Goal: Task Accomplishment & Management: Complete application form

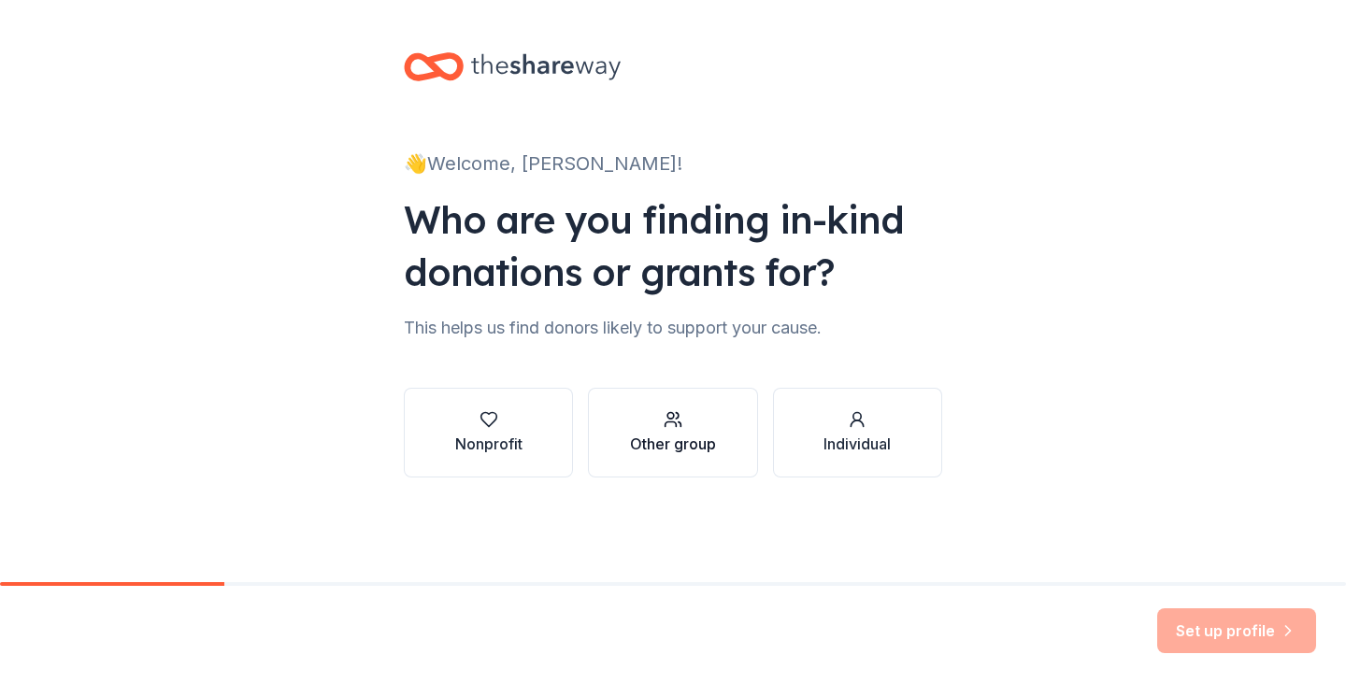
click at [670, 440] on div "Other group" at bounding box center [673, 444] width 86 height 22
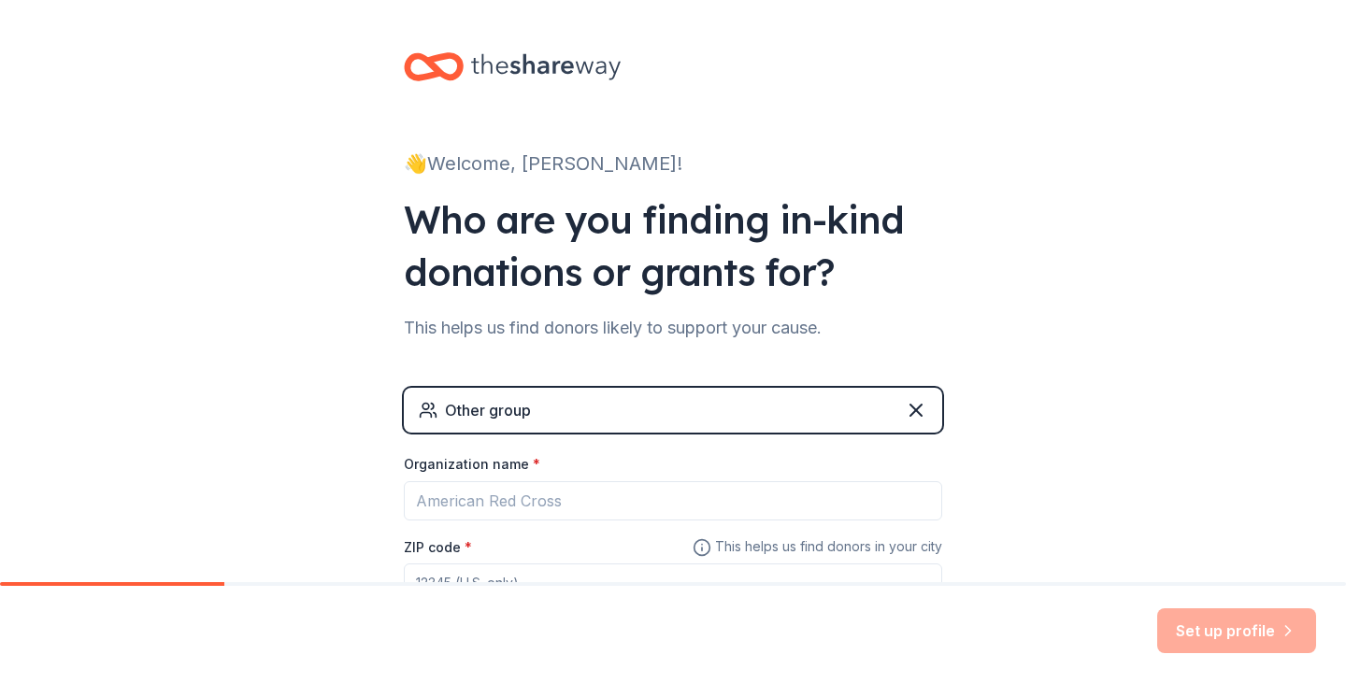
click at [626, 406] on div "Other group" at bounding box center [673, 410] width 539 height 45
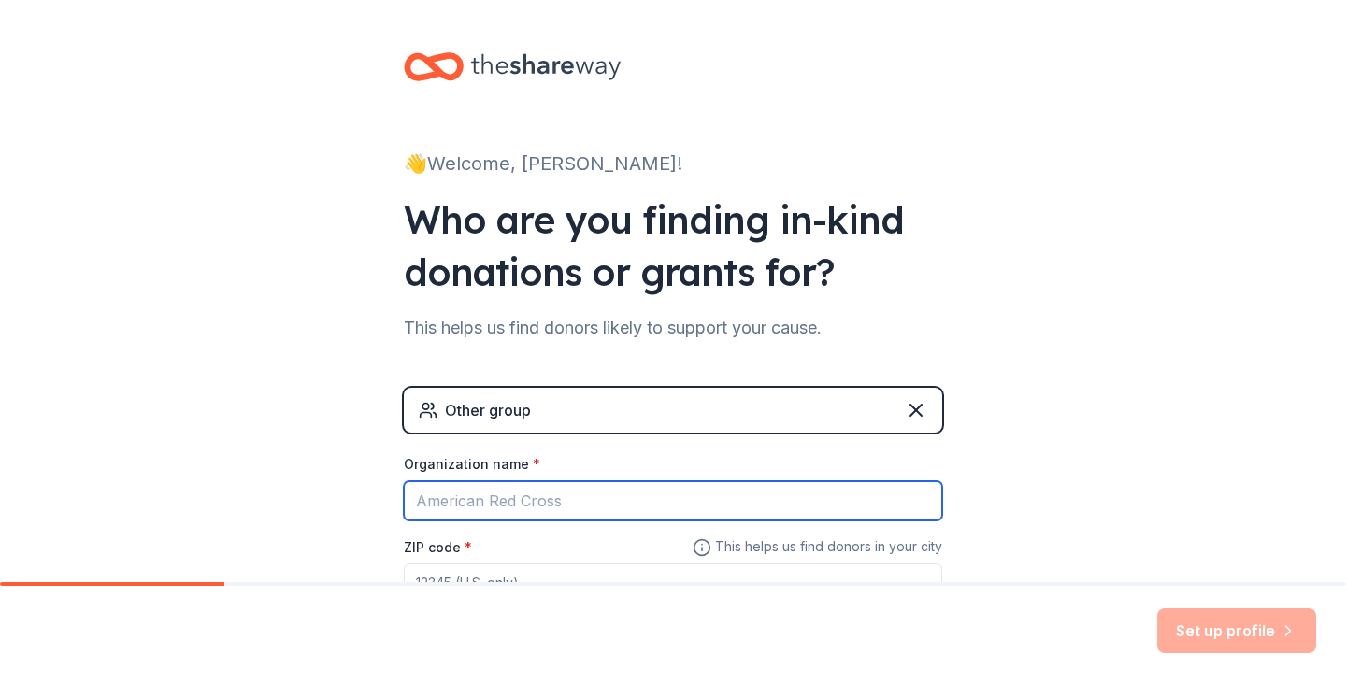
click at [540, 501] on input "Organization name *" at bounding box center [673, 501] width 539 height 39
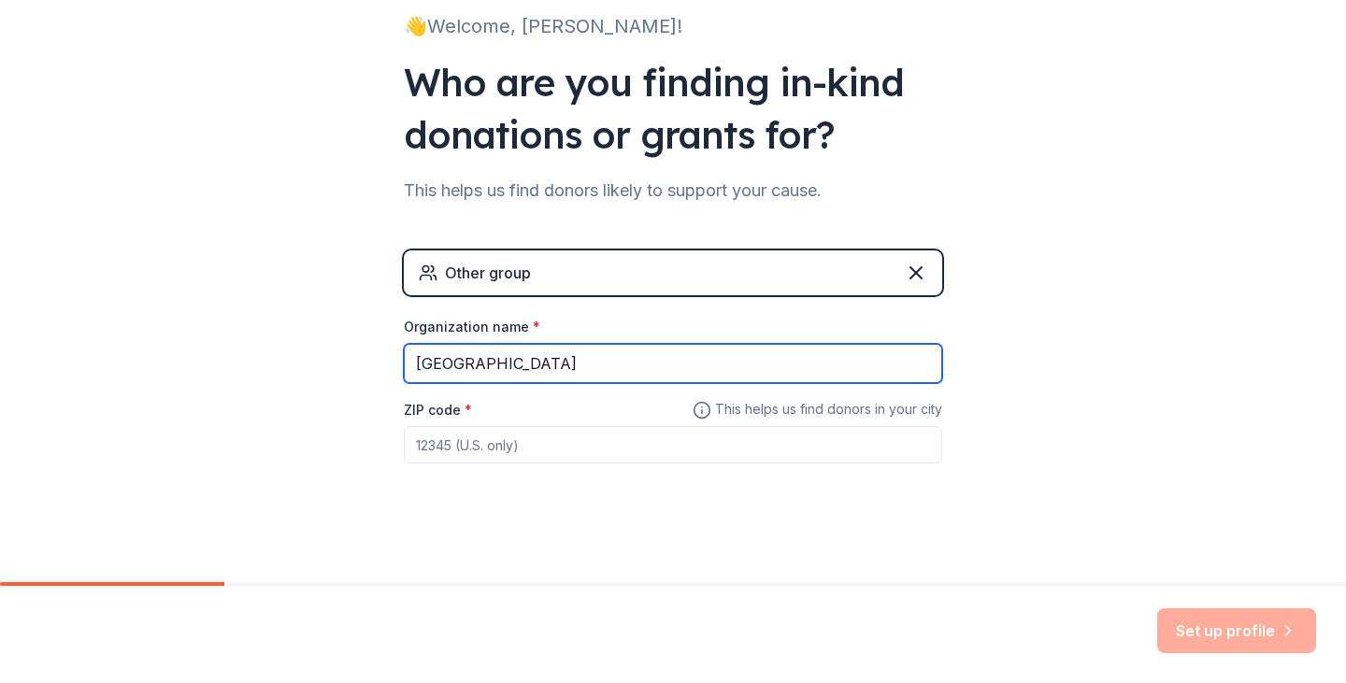
scroll to position [146, 0]
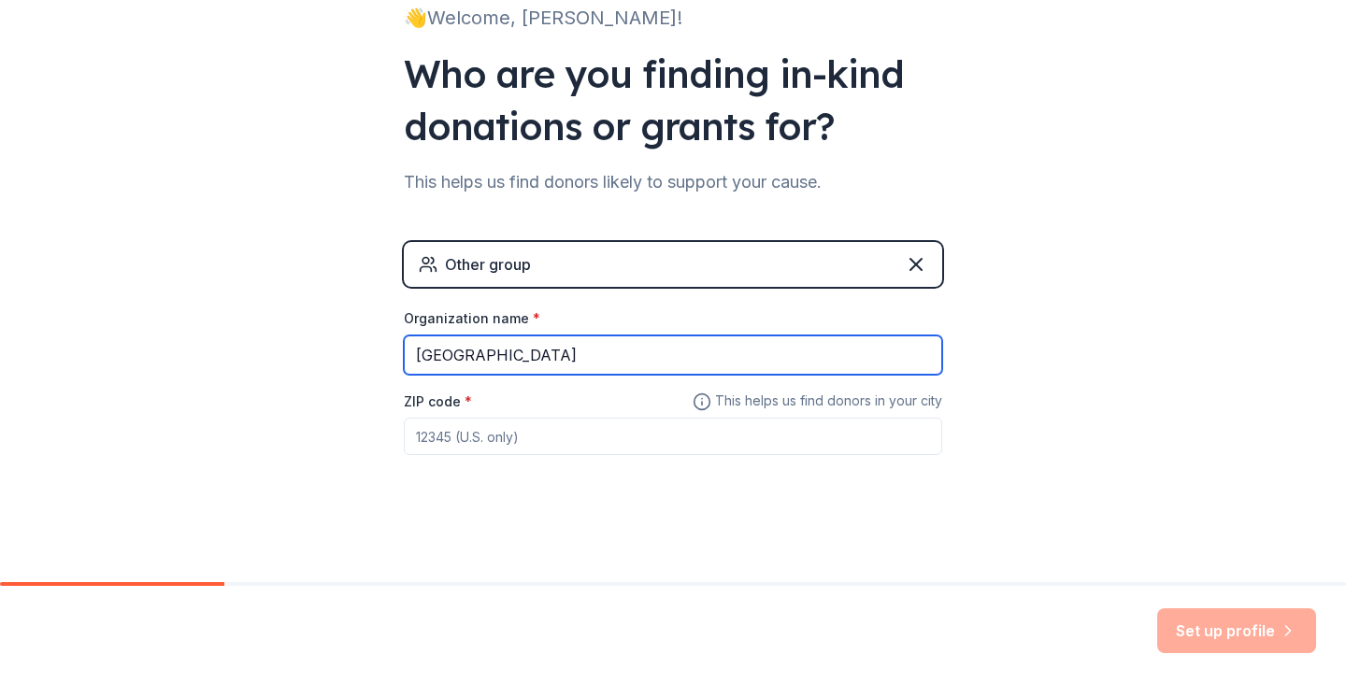
type input "[GEOGRAPHIC_DATA]"
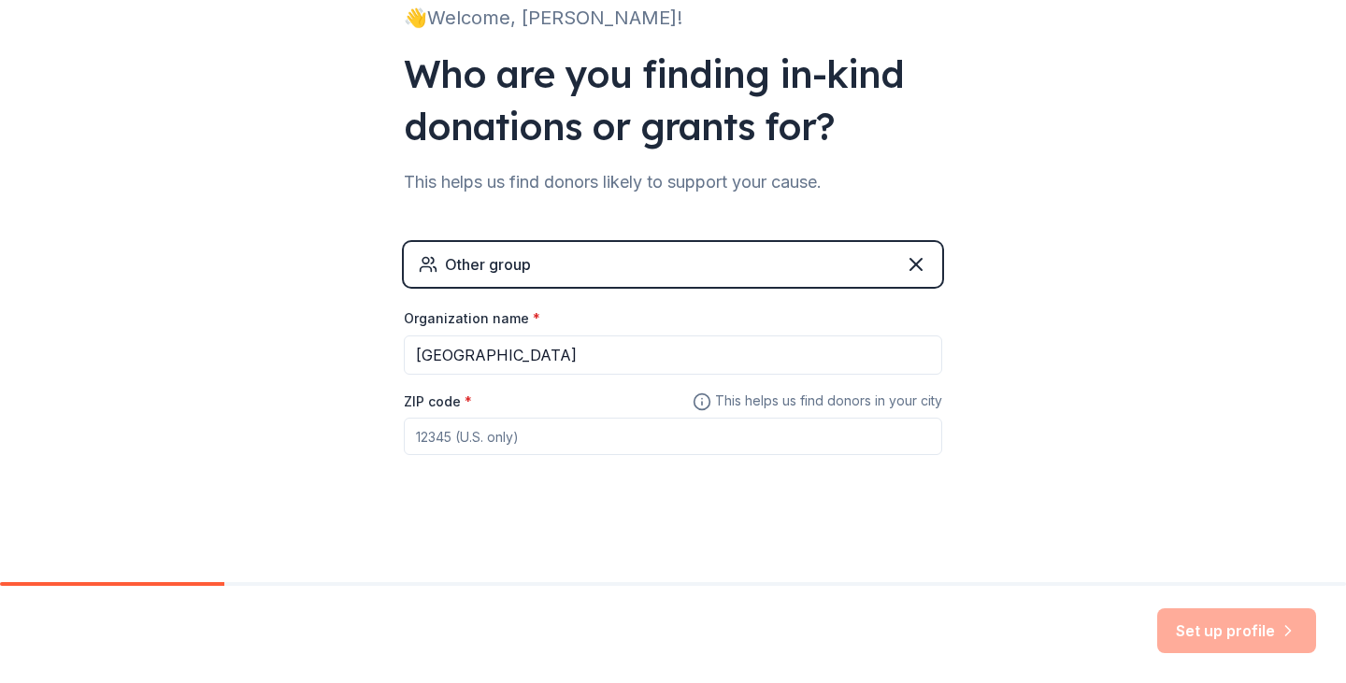
click at [412, 430] on input "ZIP code *" at bounding box center [673, 436] width 539 height 37
type input "56055"
click at [1236, 454] on div "👋 Welcome, [PERSON_NAME]! Who are you finding in-kind donations or grants for? …" at bounding box center [673, 218] width 1346 height 728
click at [1220, 627] on button "Set up profile" at bounding box center [1237, 631] width 159 height 45
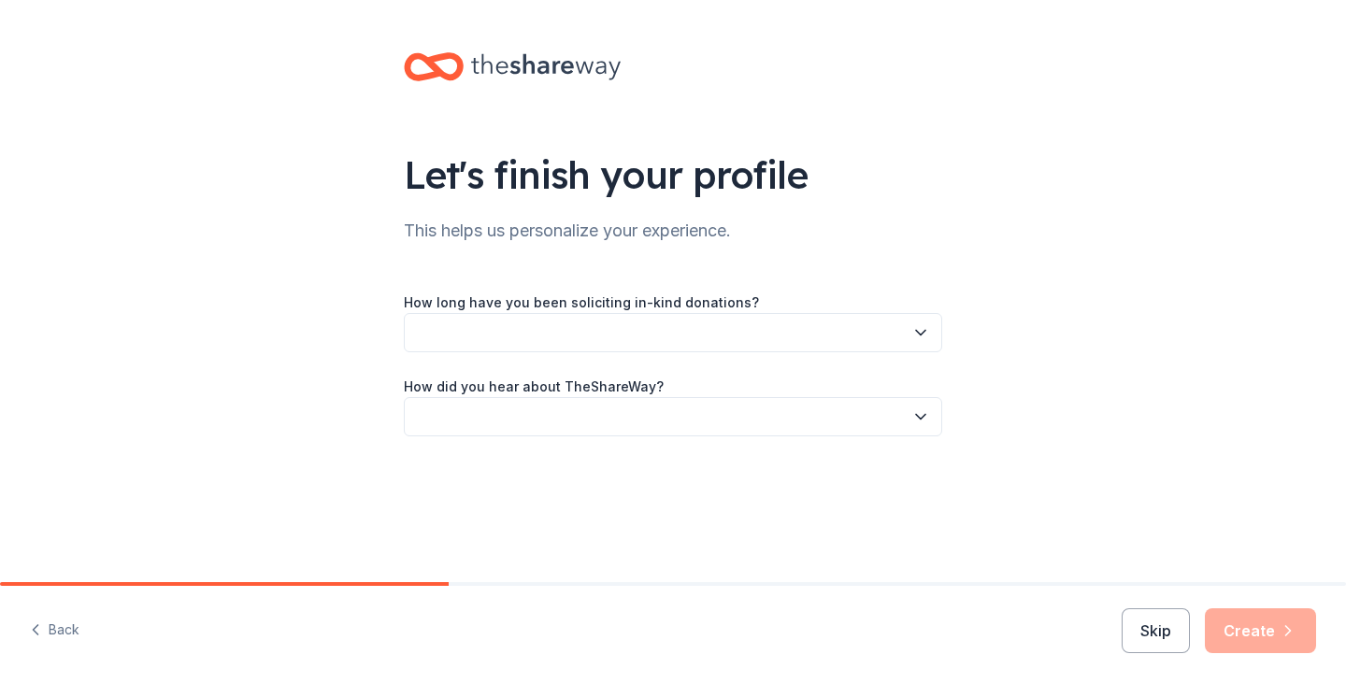
click at [679, 347] on button "button" at bounding box center [673, 332] width 539 height 39
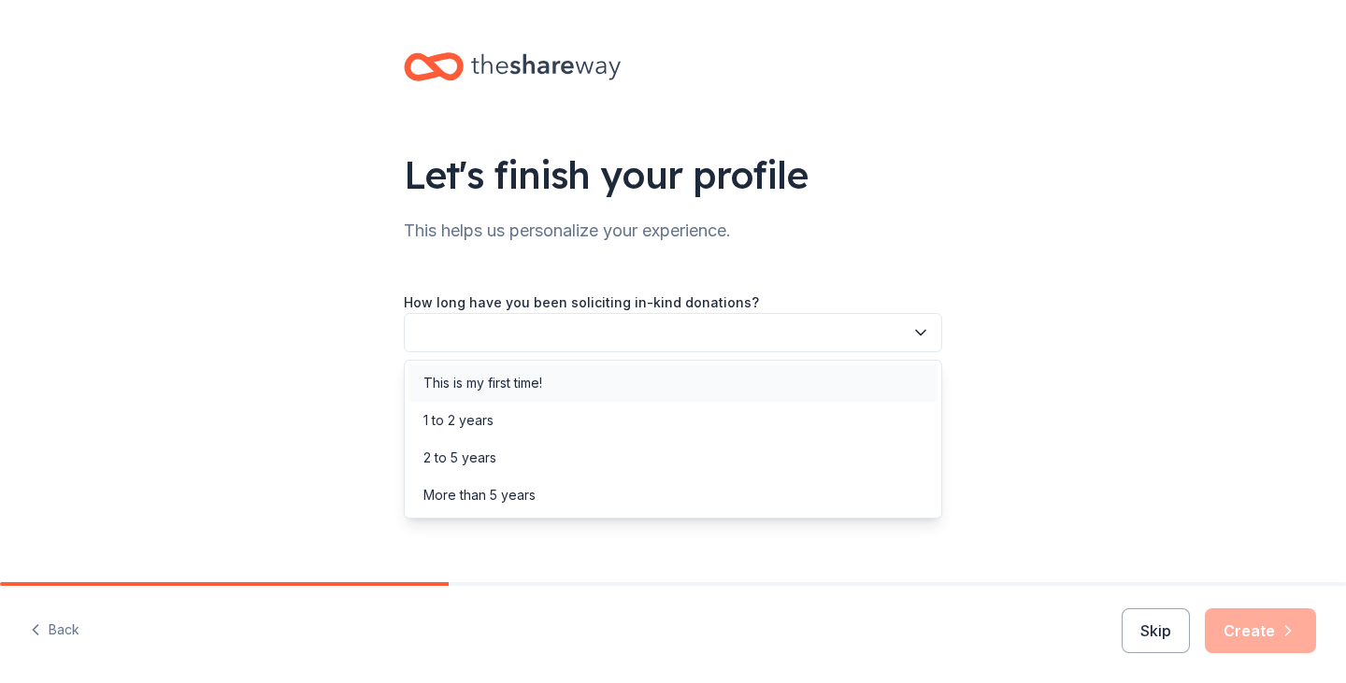
click at [563, 387] on div "This is my first time!" at bounding box center [673, 383] width 529 height 37
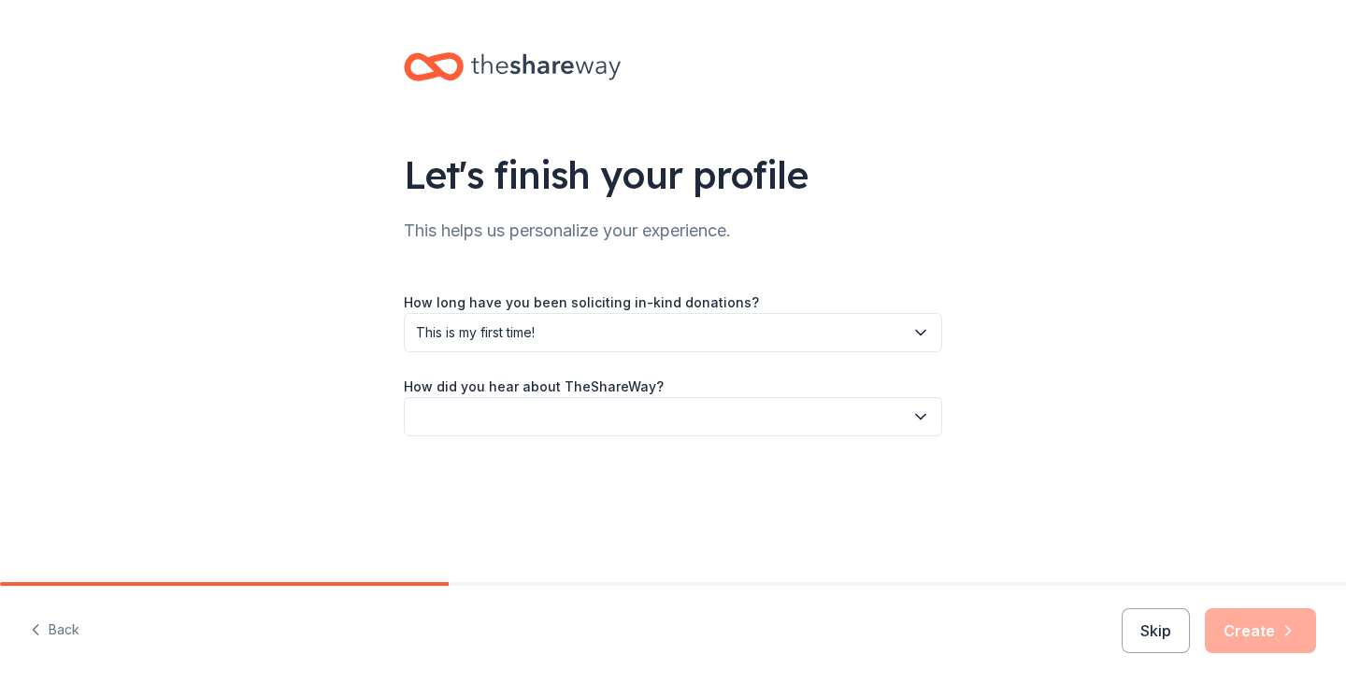
click at [620, 428] on button "button" at bounding box center [673, 416] width 539 height 39
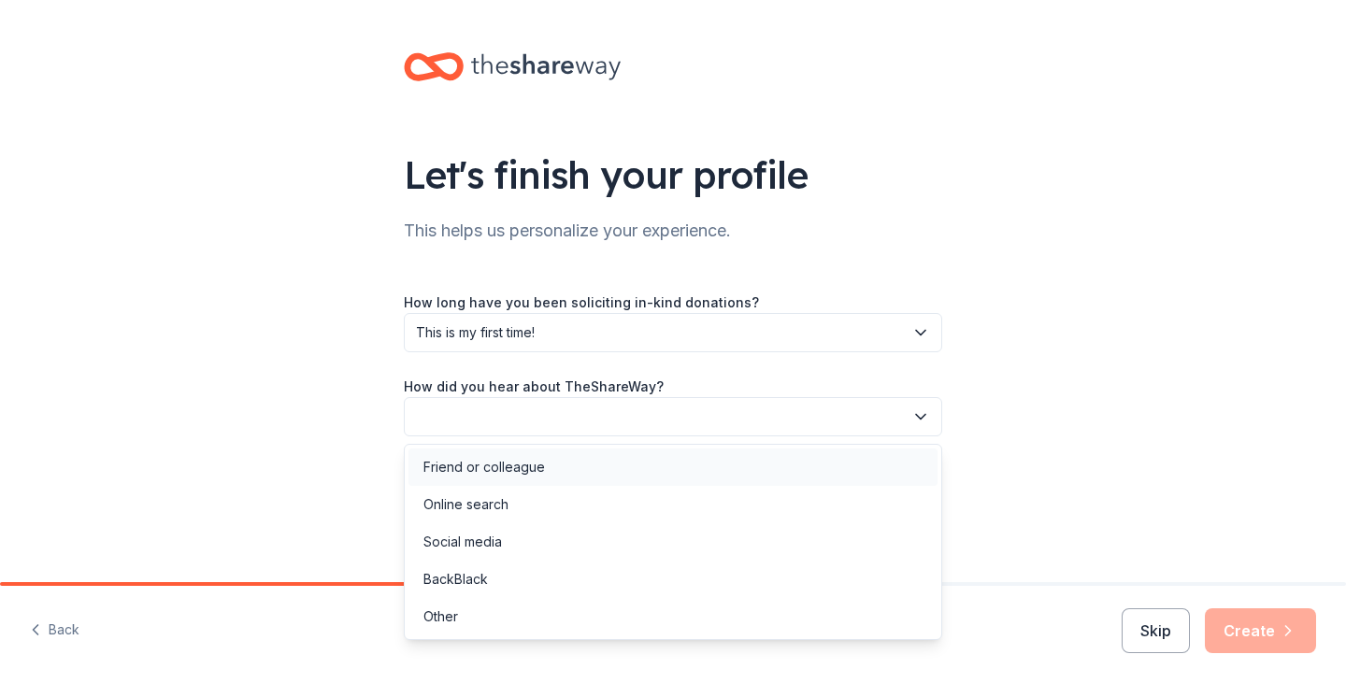
click at [472, 462] on div "Friend or colleague" at bounding box center [485, 467] width 122 height 22
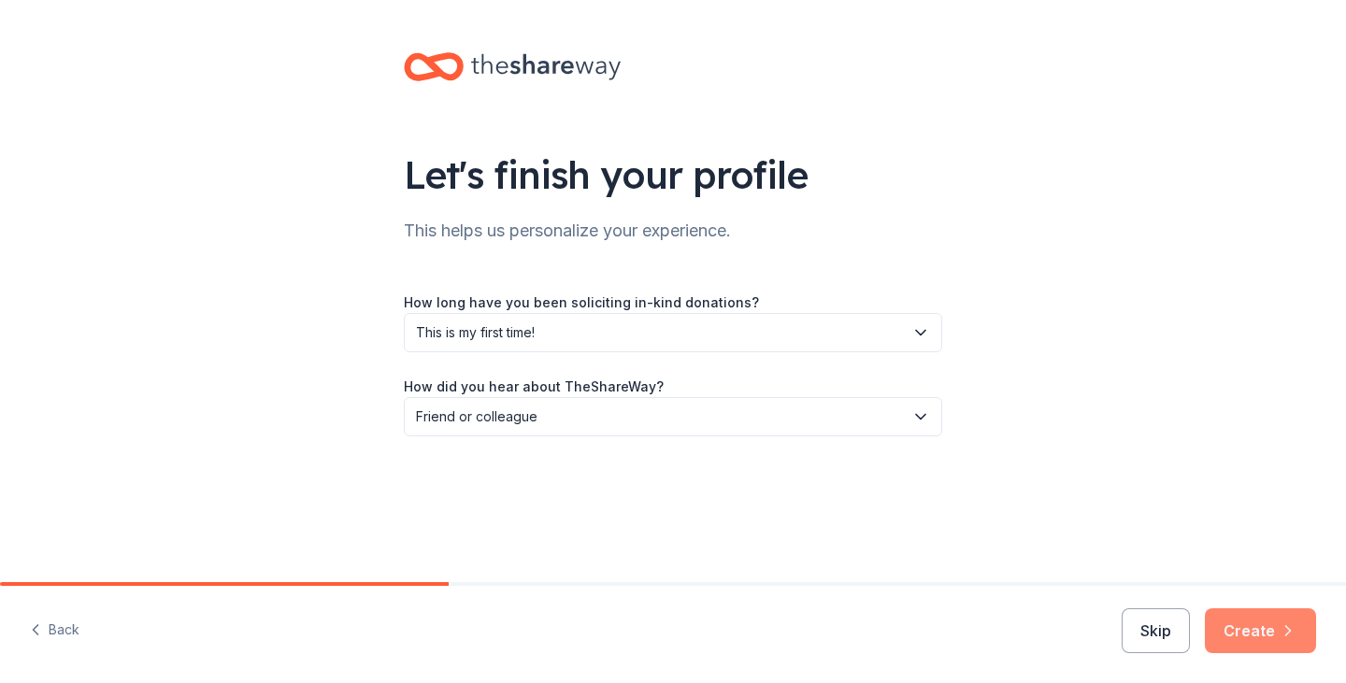
click at [1236, 628] on button "Create" at bounding box center [1260, 631] width 111 height 45
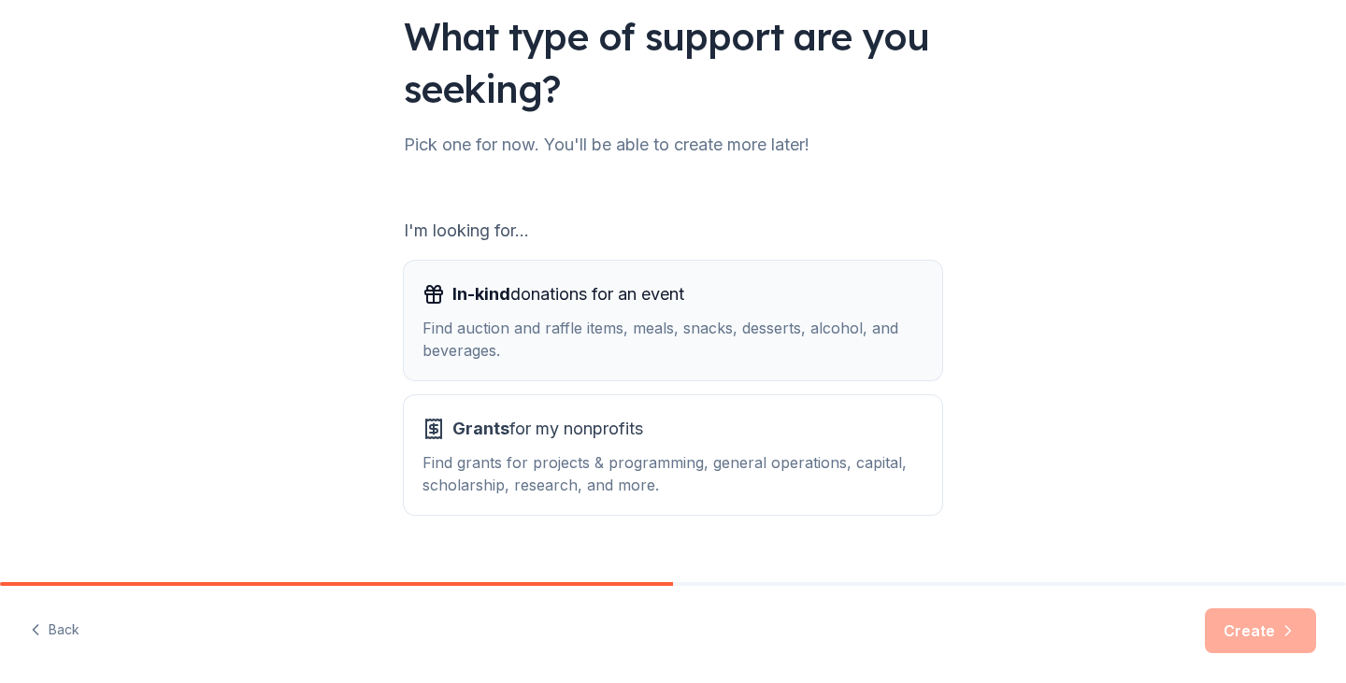
scroll to position [172, 0]
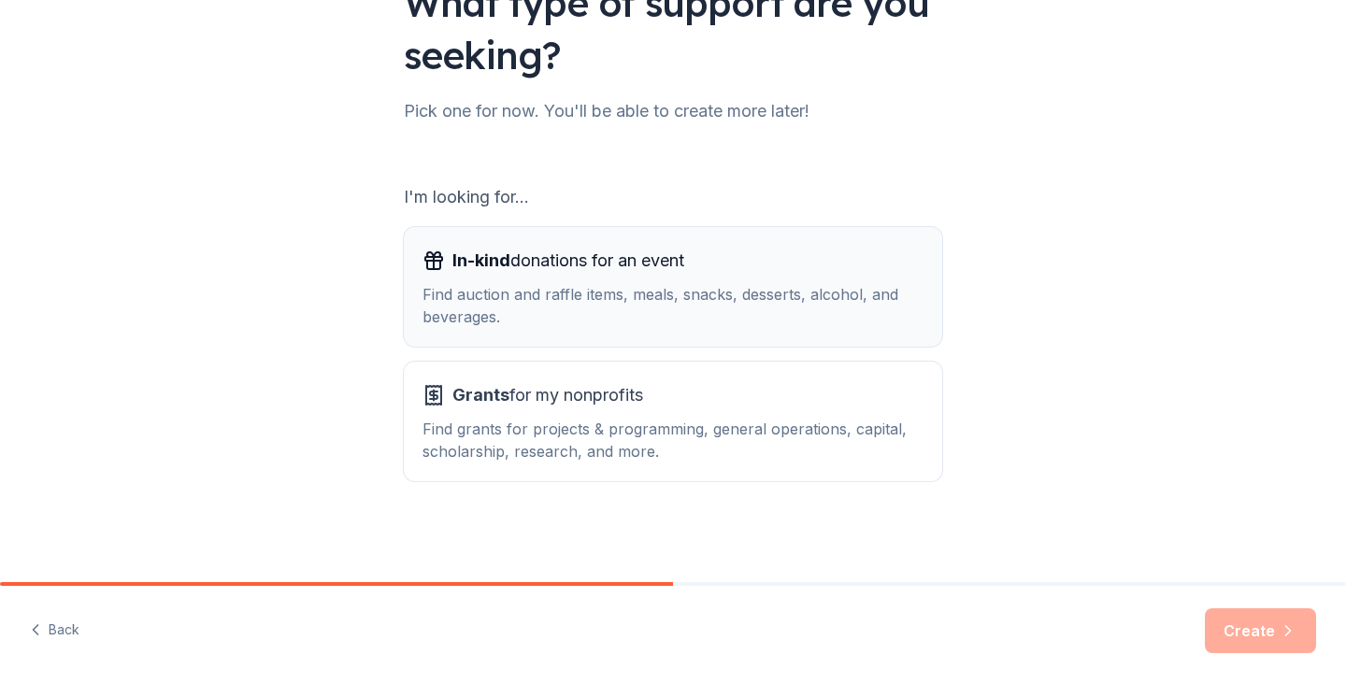
click at [655, 300] on div "Find auction and raffle items, meals, snacks, desserts, alcohol, and beverages." at bounding box center [673, 305] width 501 height 45
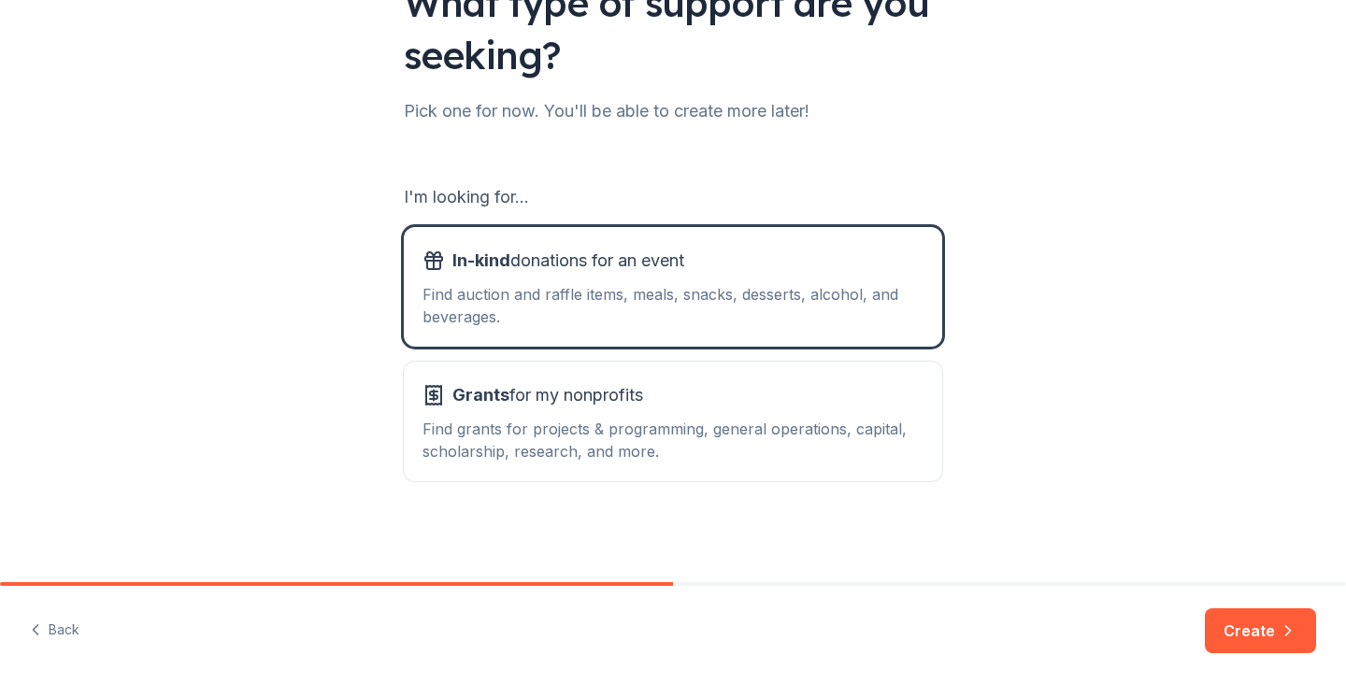
click at [1245, 607] on div "Back Create" at bounding box center [673, 634] width 1346 height 97
click at [1257, 627] on button "Create" at bounding box center [1260, 631] width 111 height 45
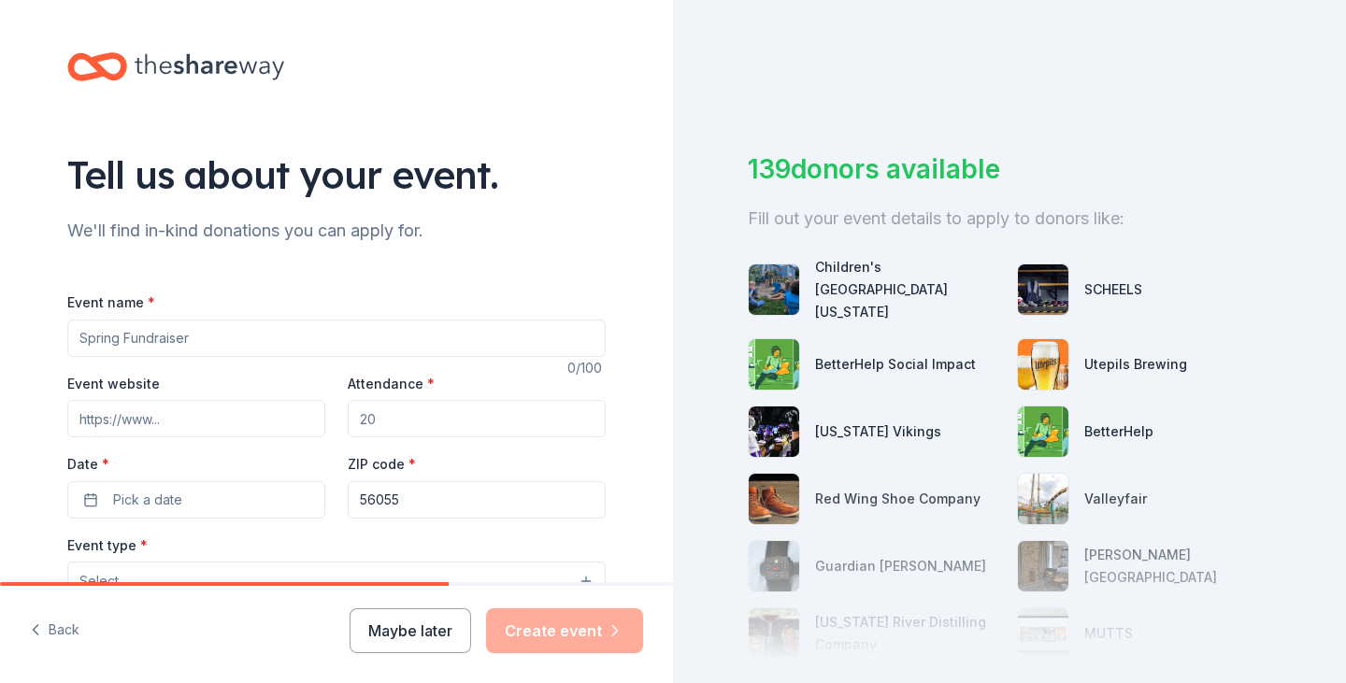
click at [166, 335] on input "Event name *" at bounding box center [336, 338] width 539 height 37
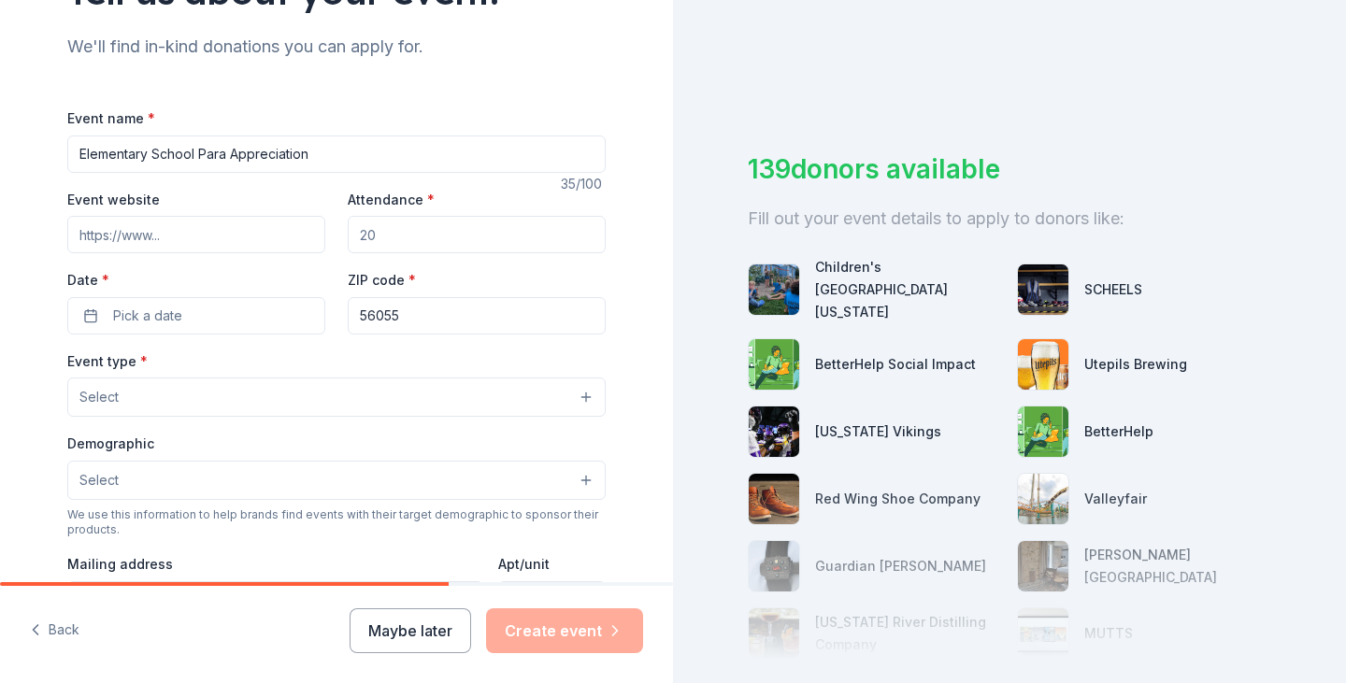
scroll to position [187, 0]
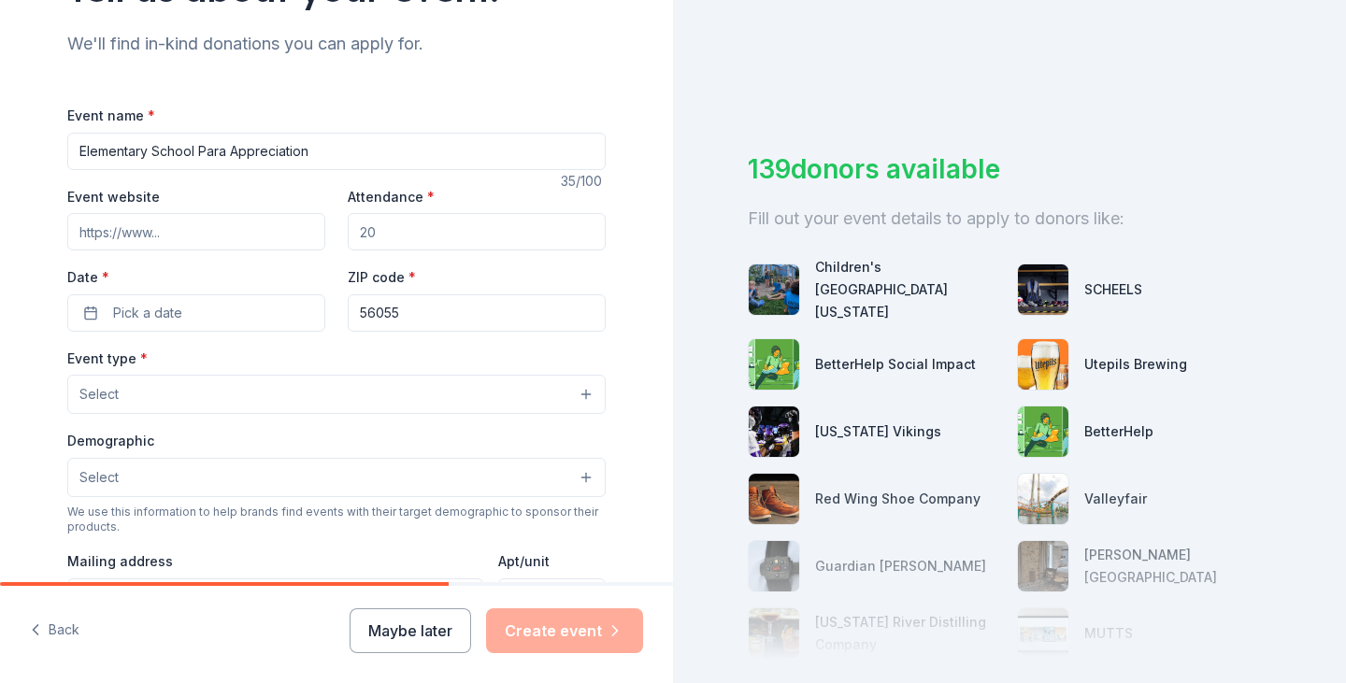
type input "Elementary School Para Appreciation"
click at [281, 394] on button "Select" at bounding box center [336, 394] width 539 height 39
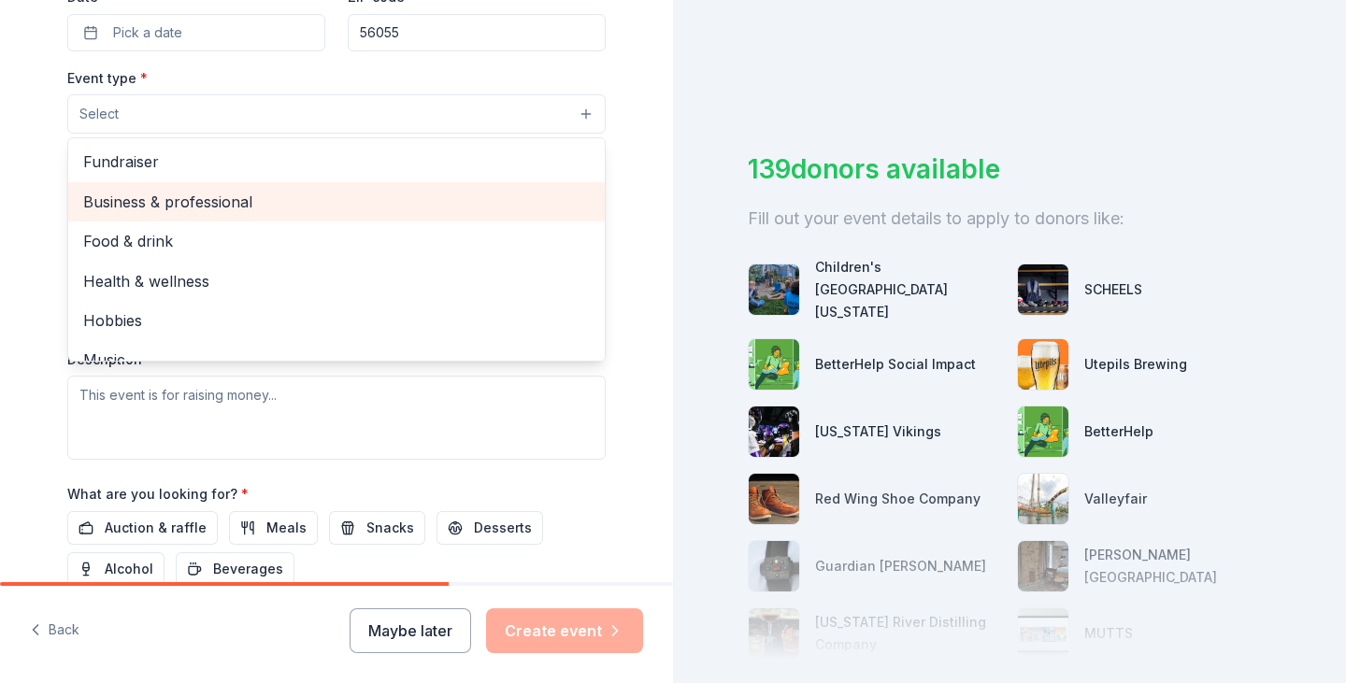
scroll to position [374, 0]
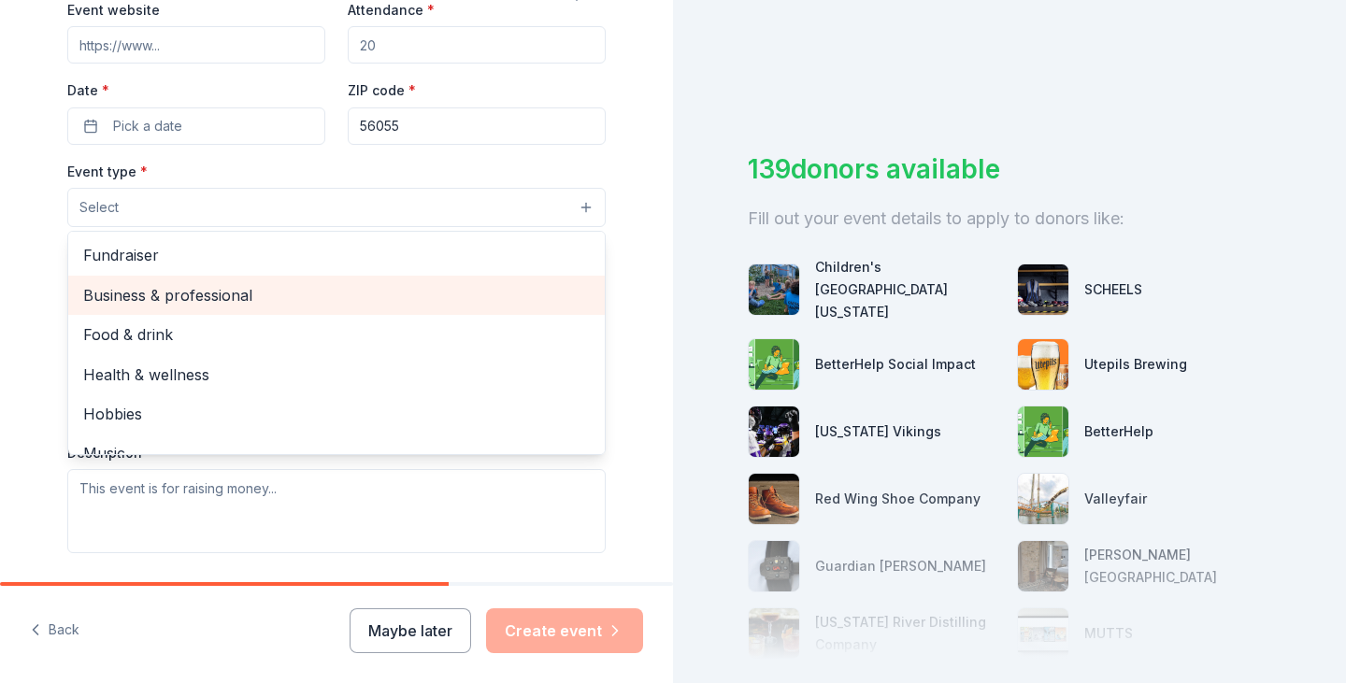
click at [232, 287] on span "Business & professional" at bounding box center [336, 295] width 507 height 24
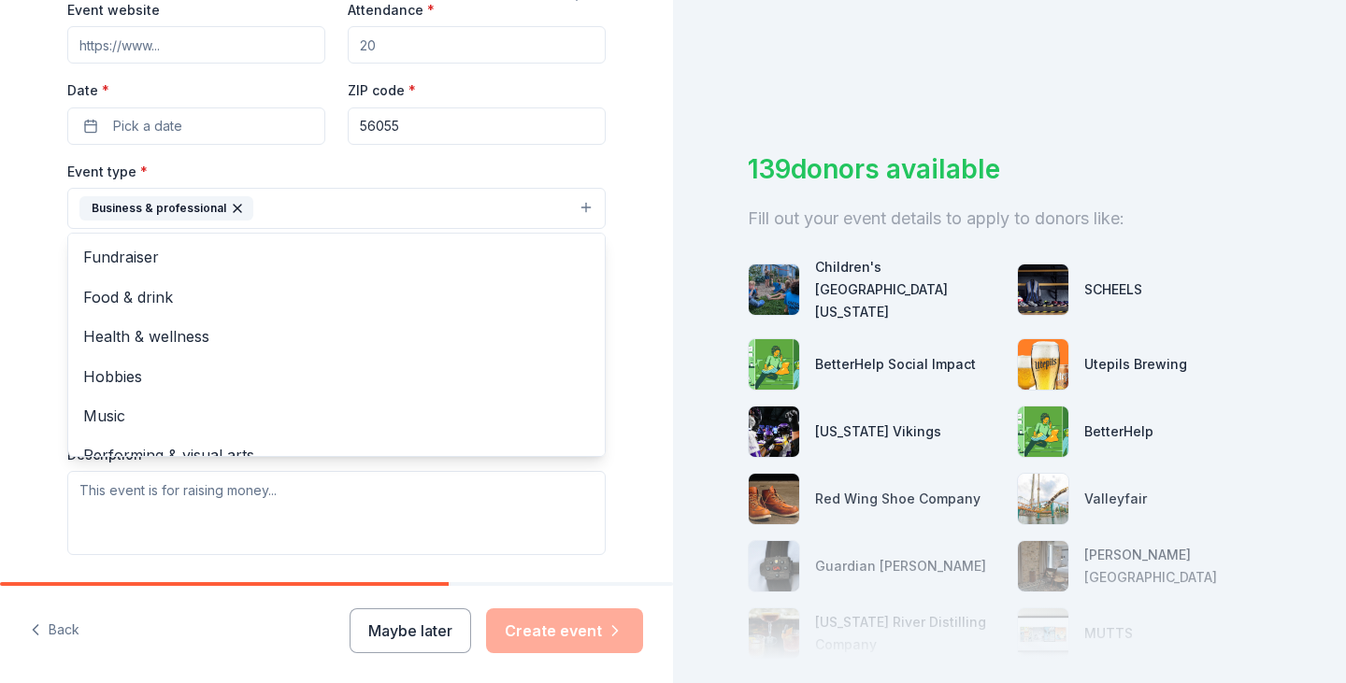
click at [27, 315] on div "Tell us about your event. We'll find in-kind donations you can apply for. Event…" at bounding box center [336, 249] width 673 height 1246
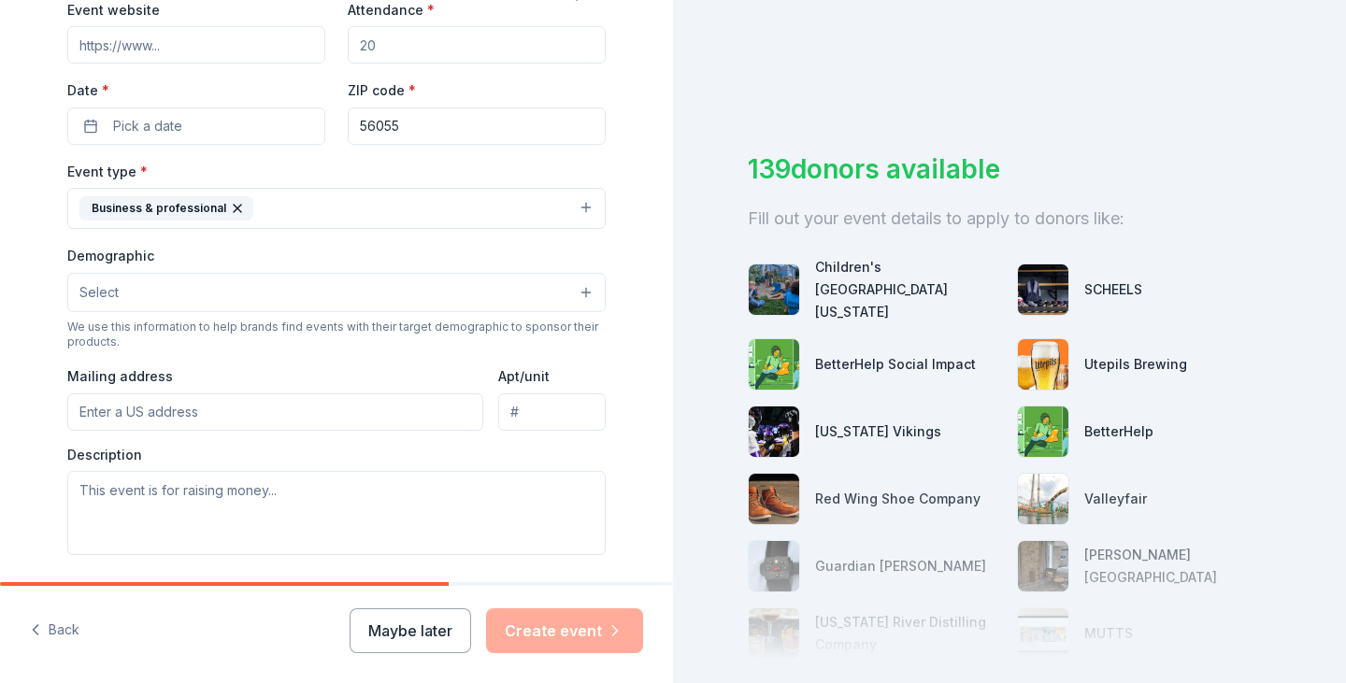
click at [223, 298] on button "Select" at bounding box center [336, 292] width 539 height 39
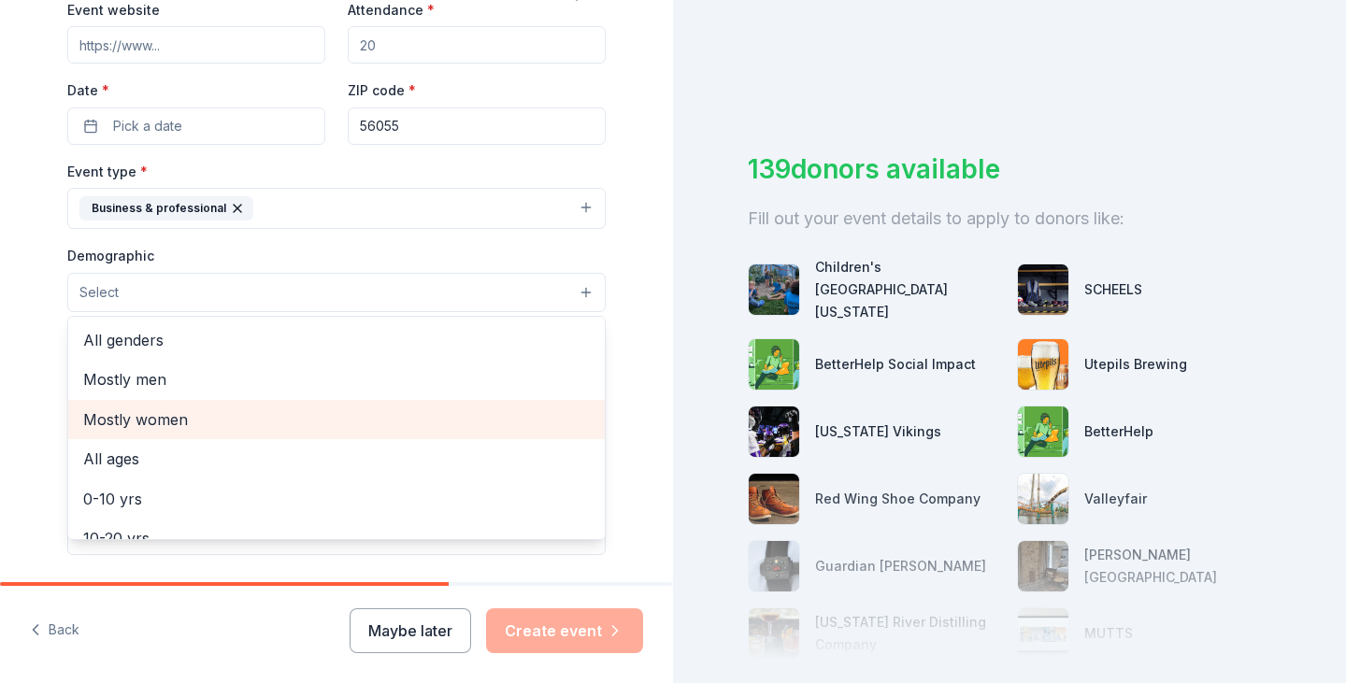
click at [398, 424] on span "Mostly women" at bounding box center [336, 420] width 507 height 24
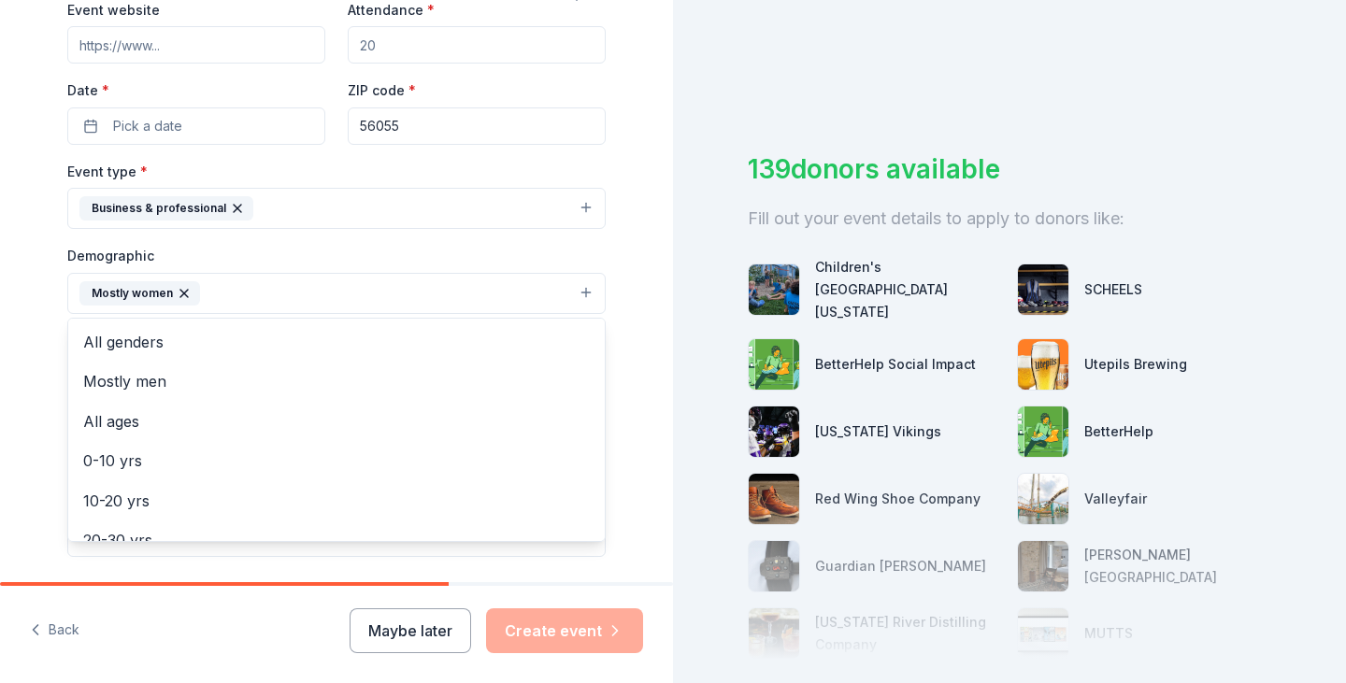
click at [23, 326] on div "Tell us about your event. We'll find in-kind donations you can apply for. Event…" at bounding box center [336, 250] width 673 height 1248
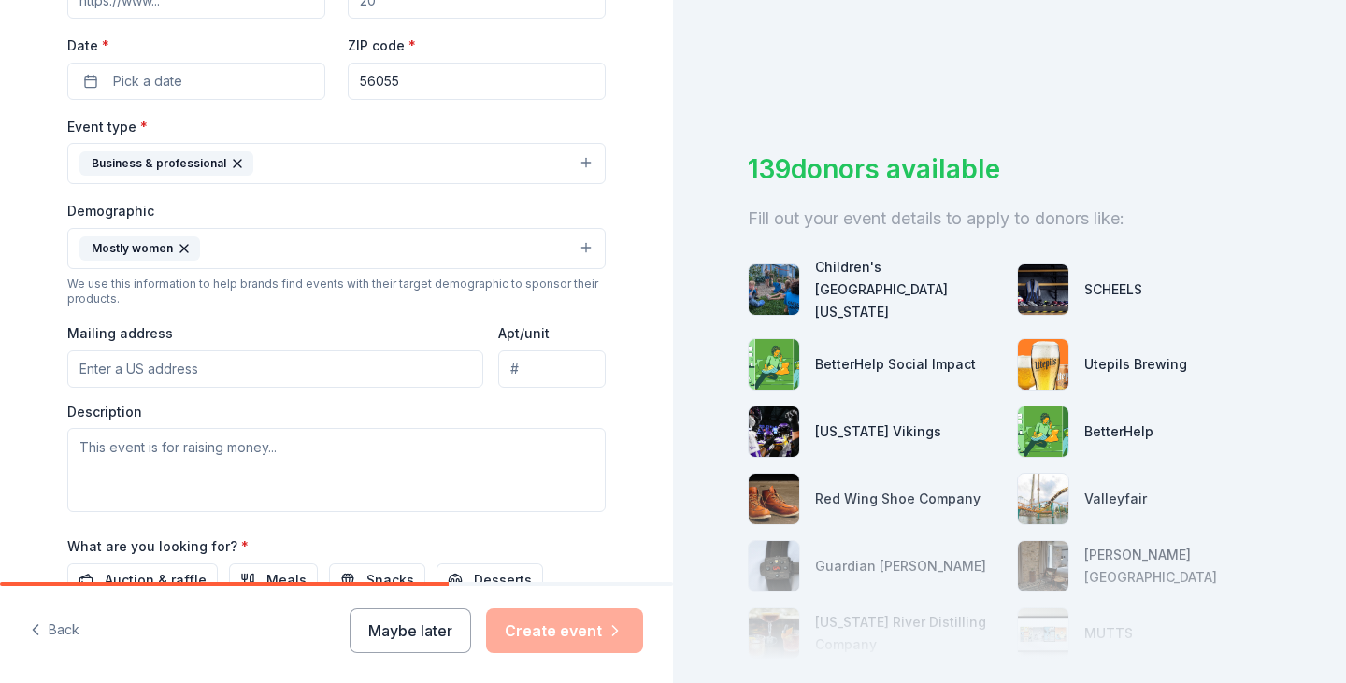
scroll to position [468, 0]
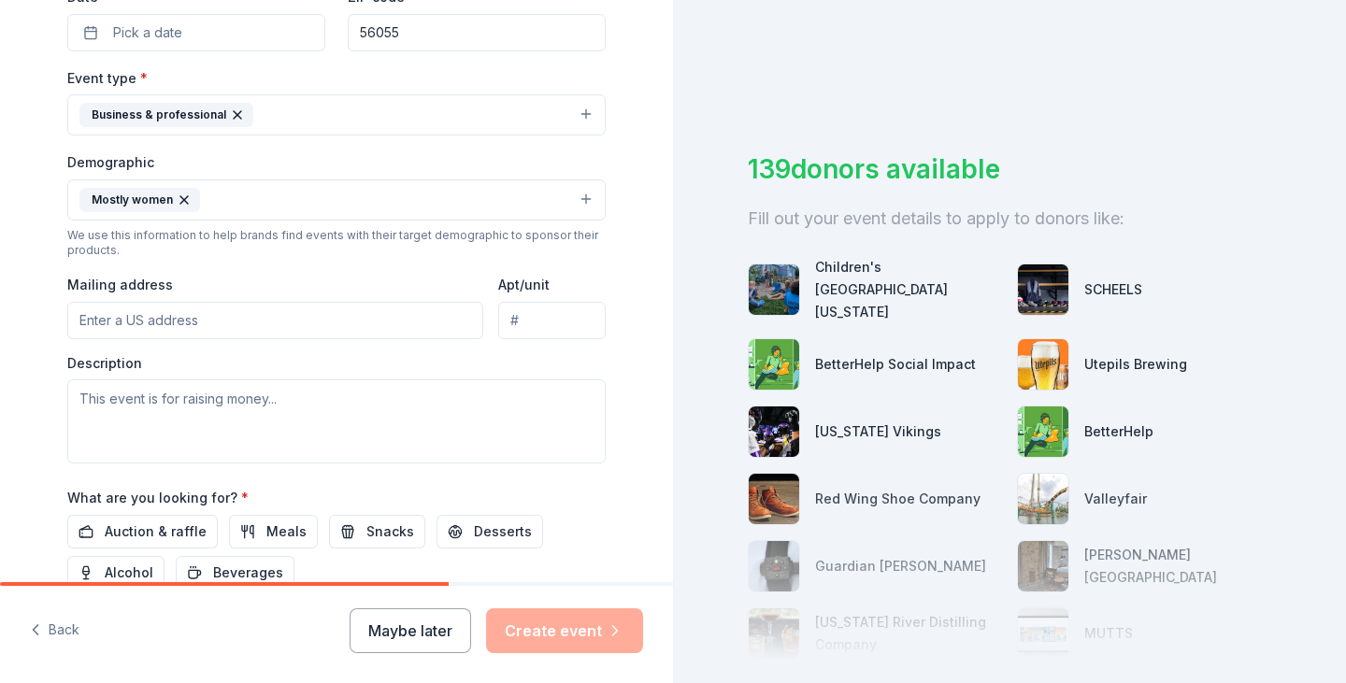
click at [317, 206] on button "Mostly women" at bounding box center [336, 200] width 539 height 41
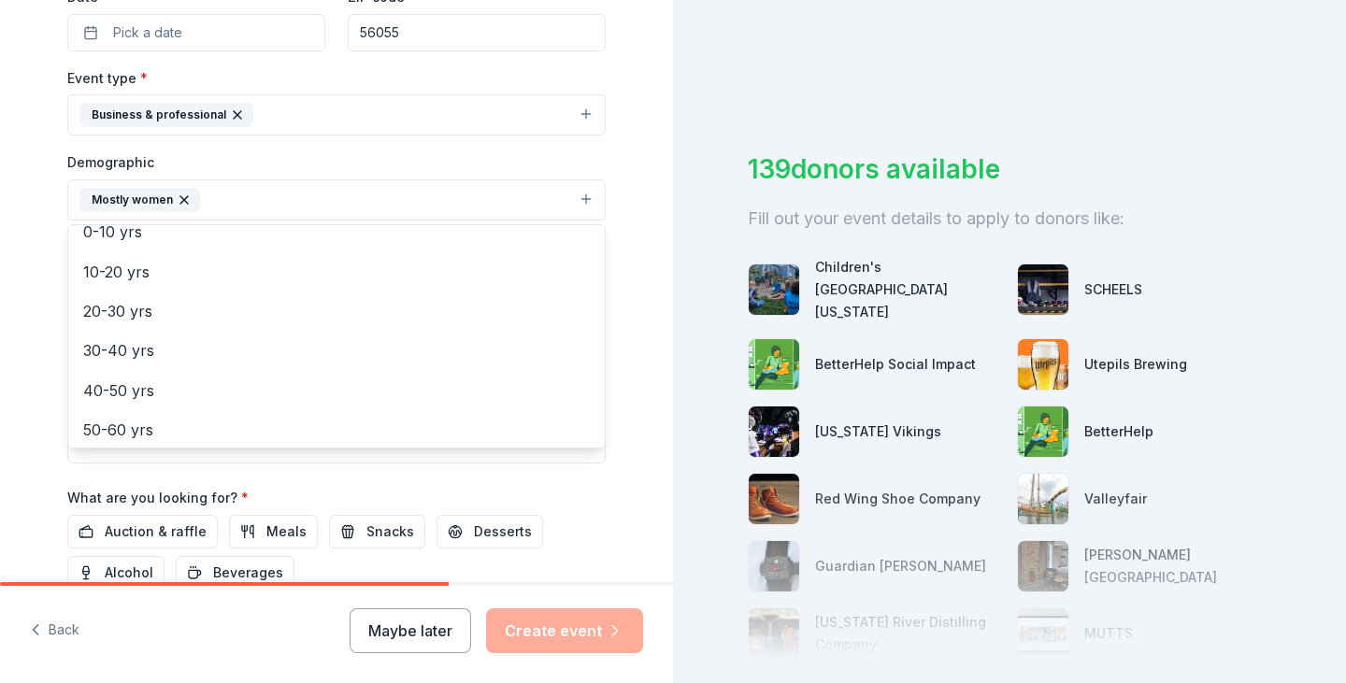
scroll to position [187, 0]
click at [18, 266] on div "Tell us about your event. We'll find in-kind donations you can apply for. Event…" at bounding box center [336, 156] width 673 height 1248
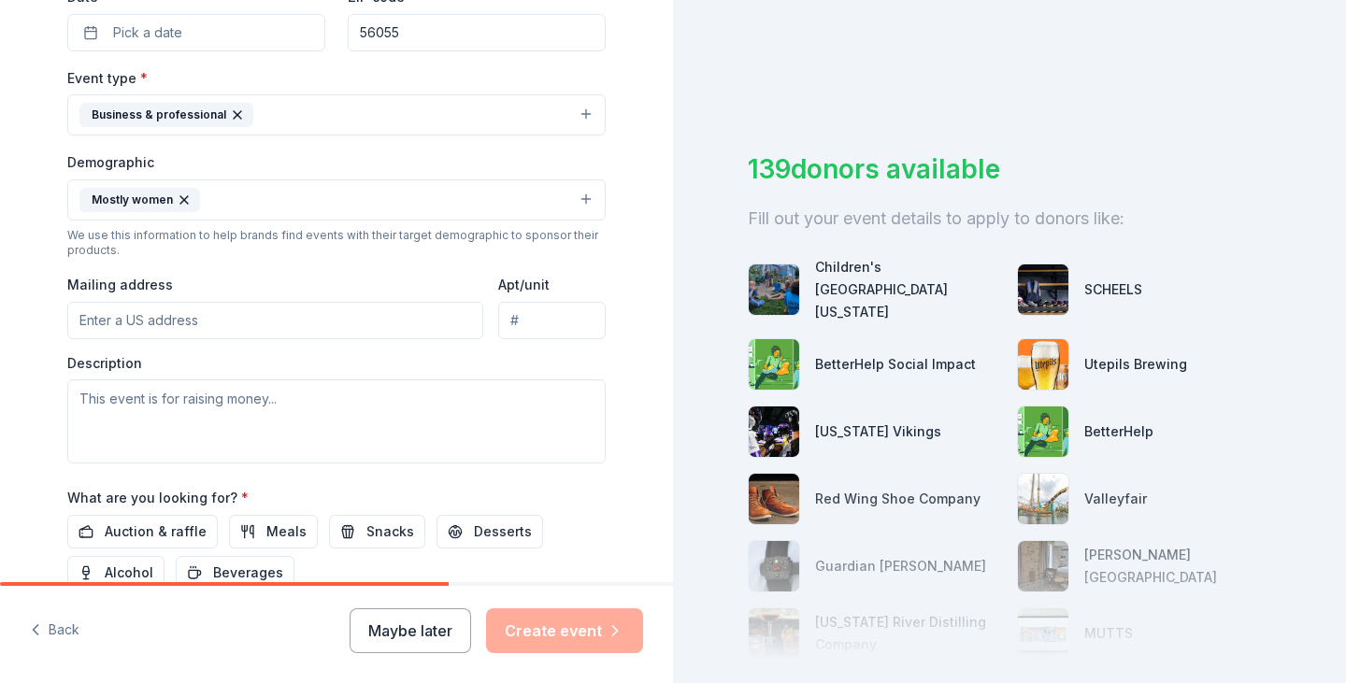
scroll to position [561, 0]
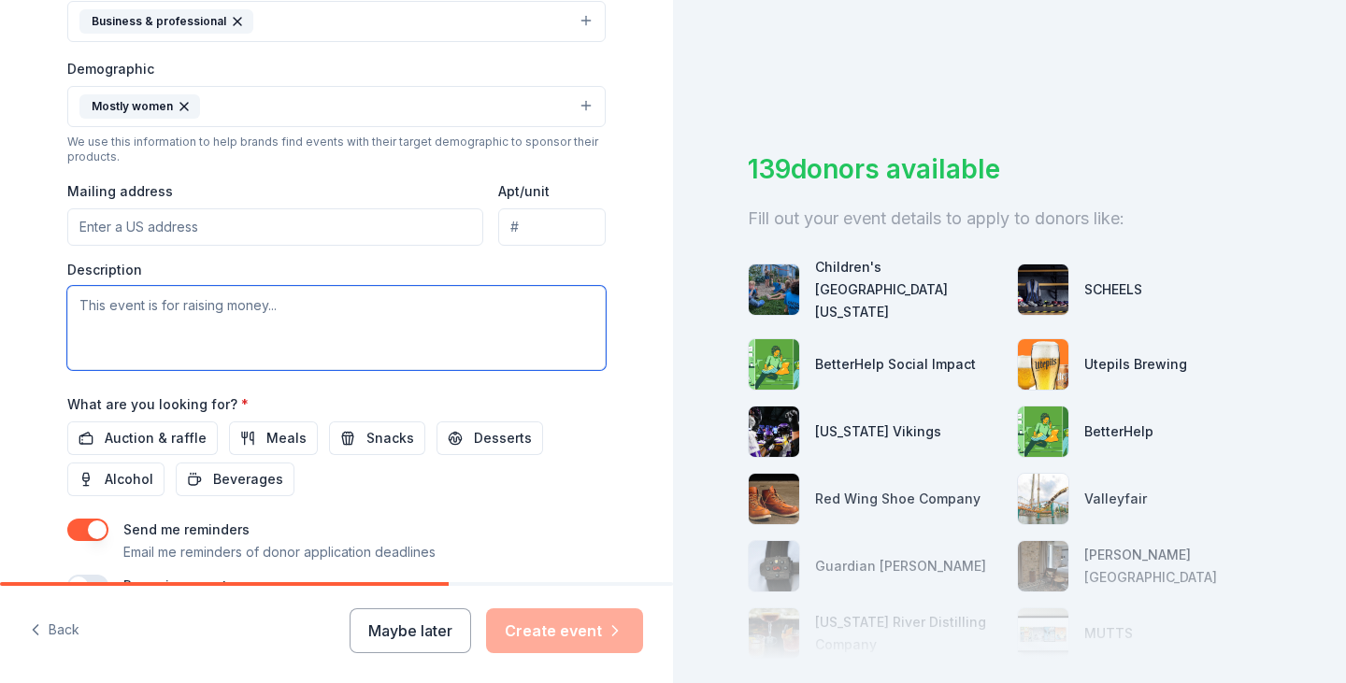
click at [122, 295] on textarea at bounding box center [336, 328] width 539 height 84
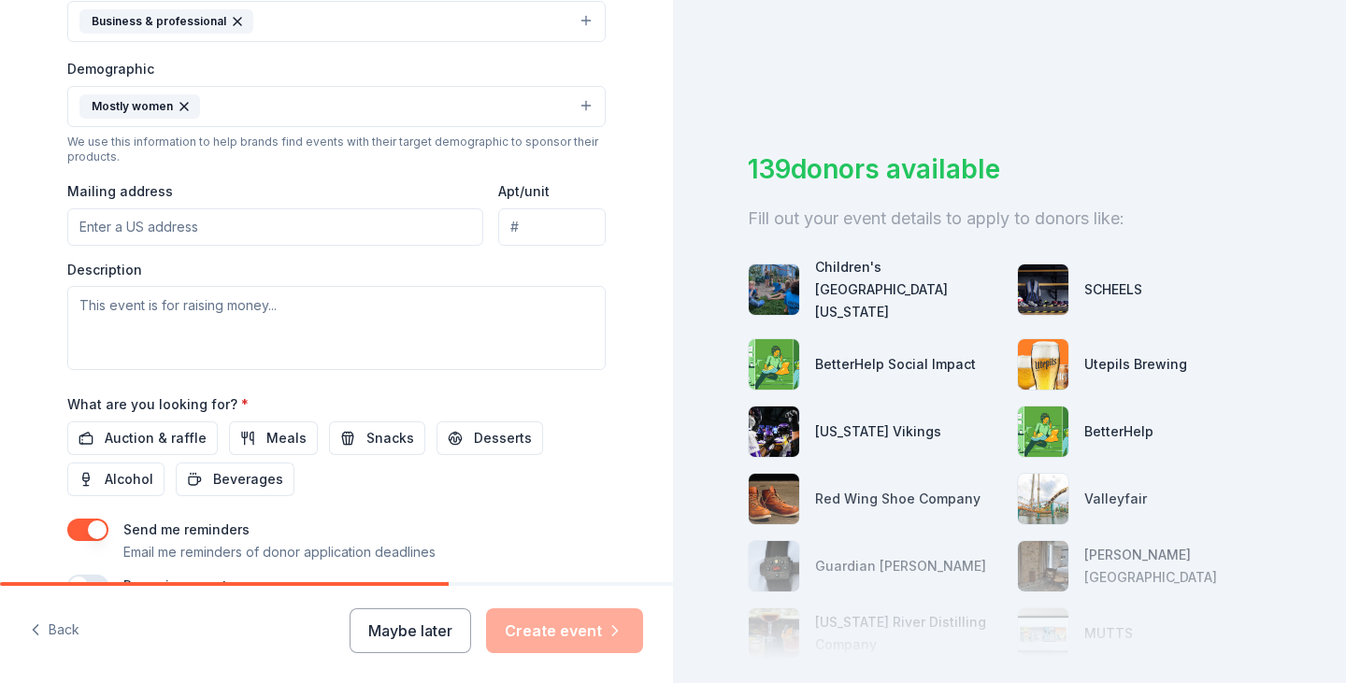
click at [22, 257] on div "Tell us about your event. We'll find in-kind donations you can apply for. Event…" at bounding box center [336, 63] width 673 height 1248
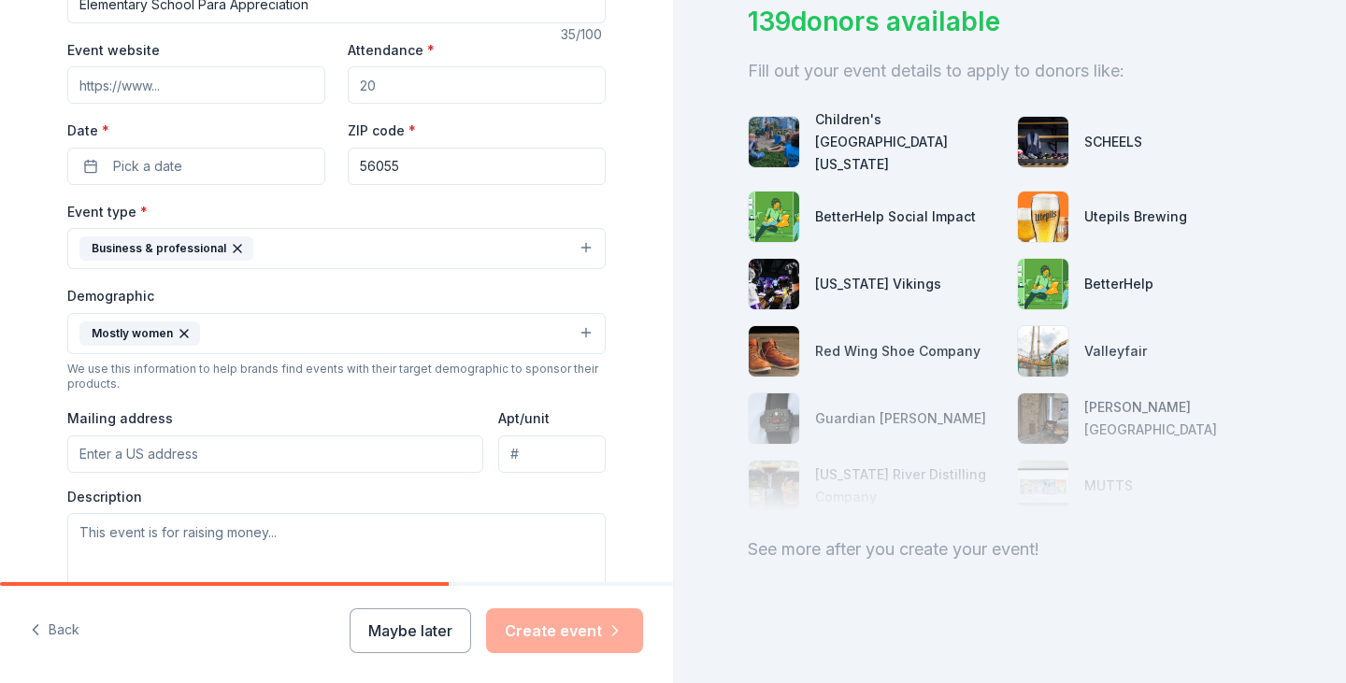
scroll to position [374, 0]
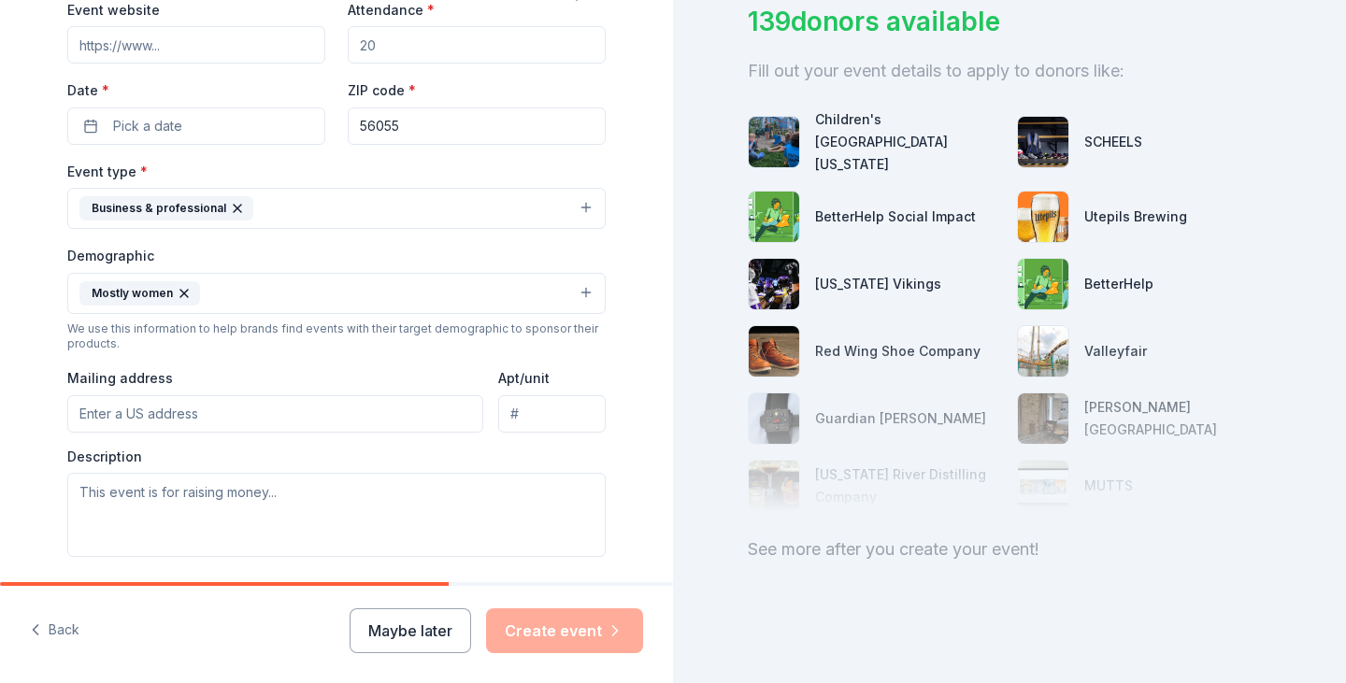
click at [315, 408] on input "Mailing address" at bounding box center [275, 414] width 416 height 37
click at [252, 512] on textarea at bounding box center [336, 515] width 539 height 84
click at [220, 496] on textarea at bounding box center [336, 515] width 539 height 84
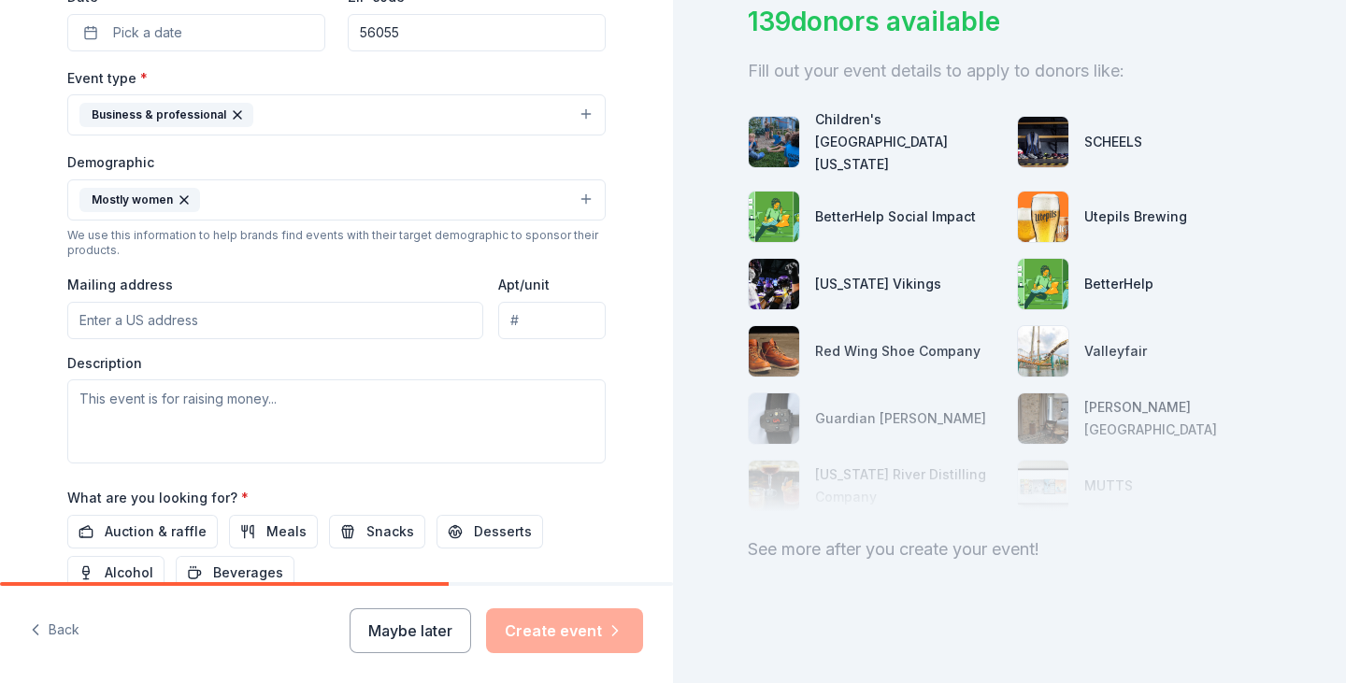
click at [231, 309] on input "Mailing address" at bounding box center [275, 320] width 416 height 37
type input "undefined [GEOGRAPHIC_DATA]"
click at [218, 328] on input "undefined [GEOGRAPHIC_DATA]" at bounding box center [275, 320] width 416 height 37
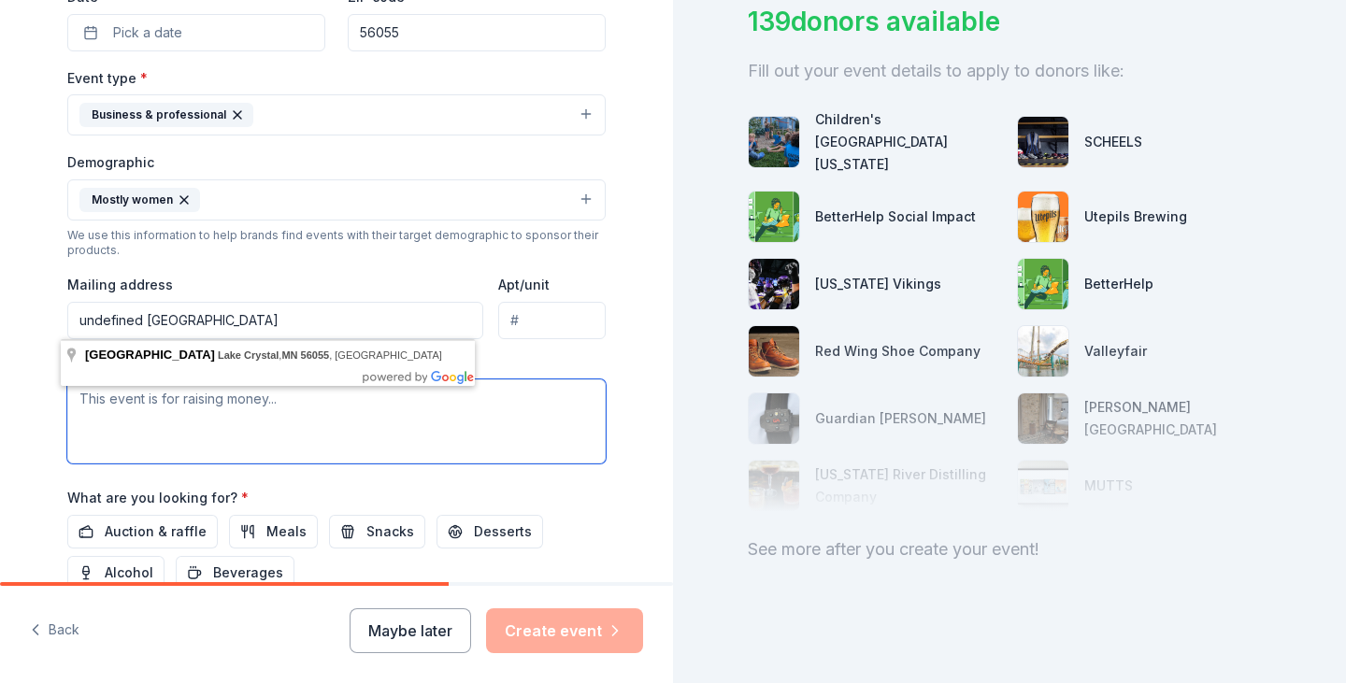
click at [343, 439] on textarea at bounding box center [336, 422] width 539 height 84
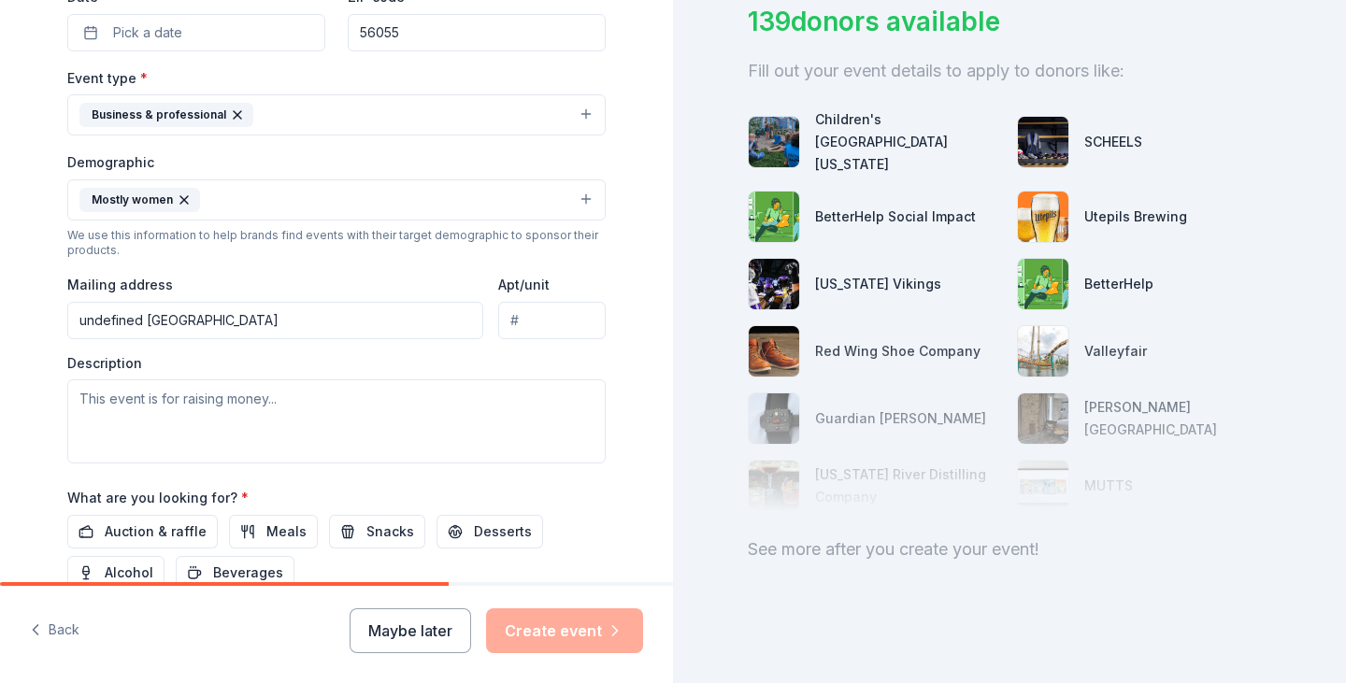
click at [266, 309] on input "undefined [GEOGRAPHIC_DATA]" at bounding box center [275, 320] width 416 height 37
click at [119, 321] on input "undefined [GEOGRAPHIC_DATA]" at bounding box center [275, 320] width 416 height 37
click at [161, 321] on input "undefined [GEOGRAPHIC_DATA]" at bounding box center [275, 320] width 416 height 37
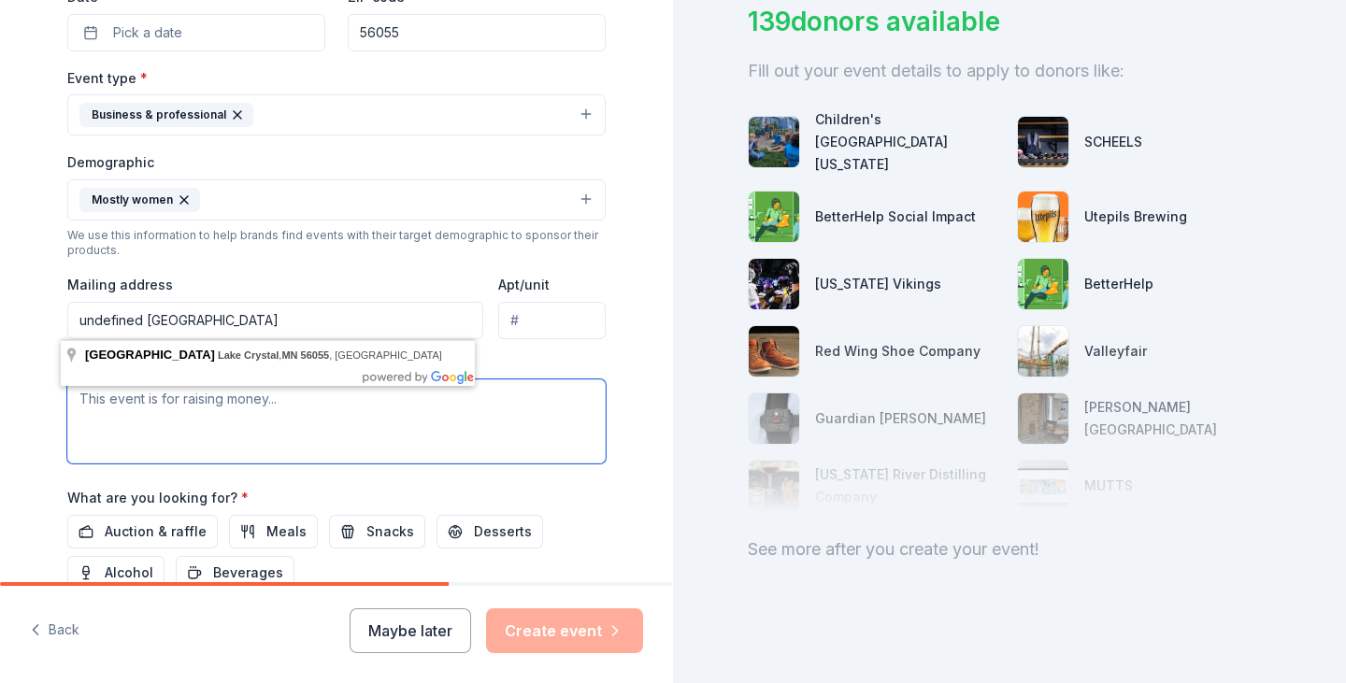
click at [200, 430] on textarea at bounding box center [336, 422] width 539 height 84
click at [253, 305] on input "undefined [GEOGRAPHIC_DATA]" at bounding box center [275, 320] width 416 height 37
click at [423, 328] on input "undefined [GEOGRAPHIC_DATA]" at bounding box center [275, 320] width 416 height 37
drag, startPoint x: 432, startPoint y: 322, endPoint x: 13, endPoint y: 277, distance: 421.3
click at [3, 289] on div "Tell us about your event. We'll find in-kind donations you can apply for. Event…" at bounding box center [336, 156] width 673 height 1248
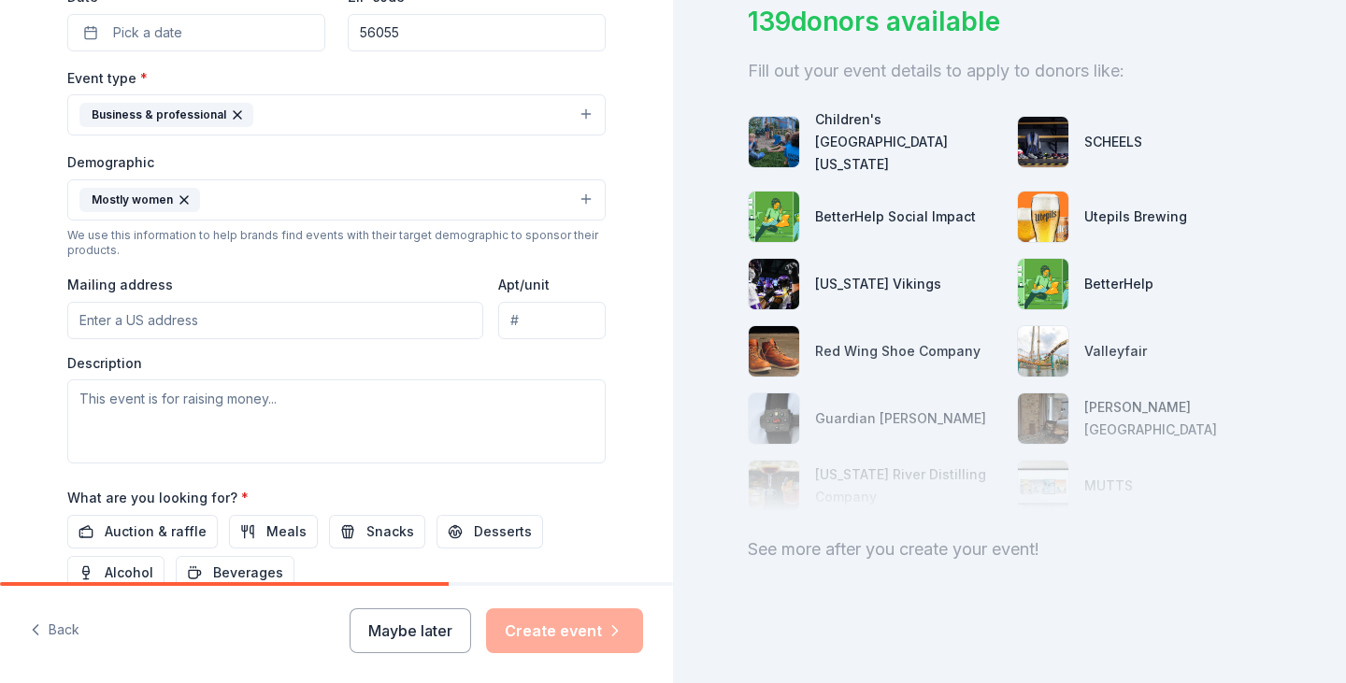
click at [217, 324] on input "Mailing address" at bounding box center [275, 320] width 416 height 37
type input "[STREET_ADDRESS]"
click at [122, 324] on input "[STREET_ADDRESS]" at bounding box center [275, 320] width 416 height 37
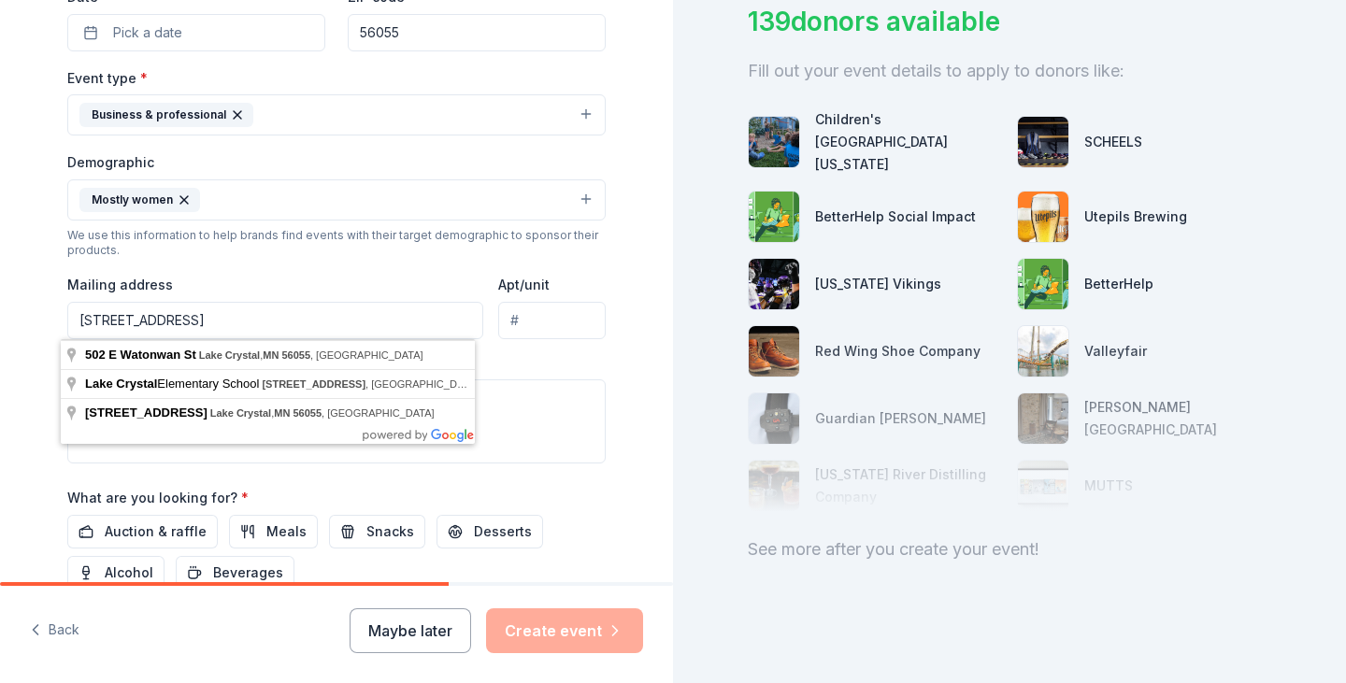
click at [587, 379] on div "Description" at bounding box center [336, 409] width 539 height 110
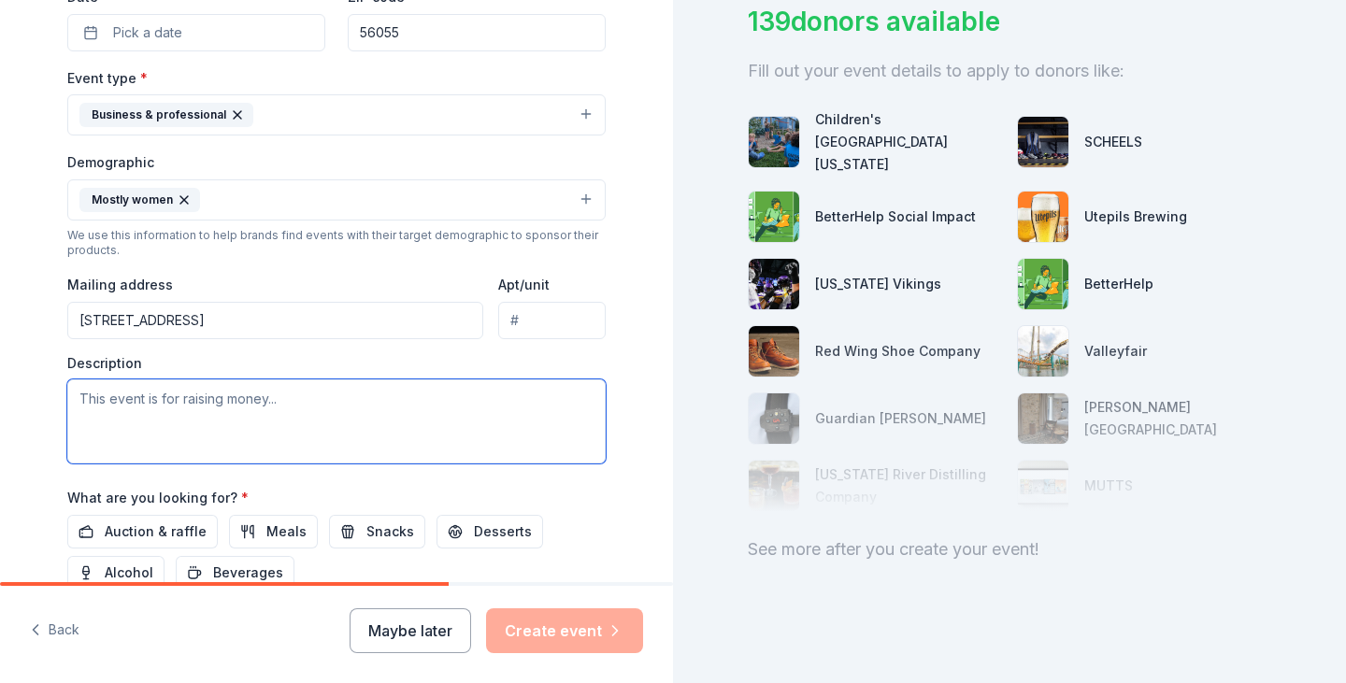
click at [227, 437] on textarea at bounding box center [336, 422] width 539 height 84
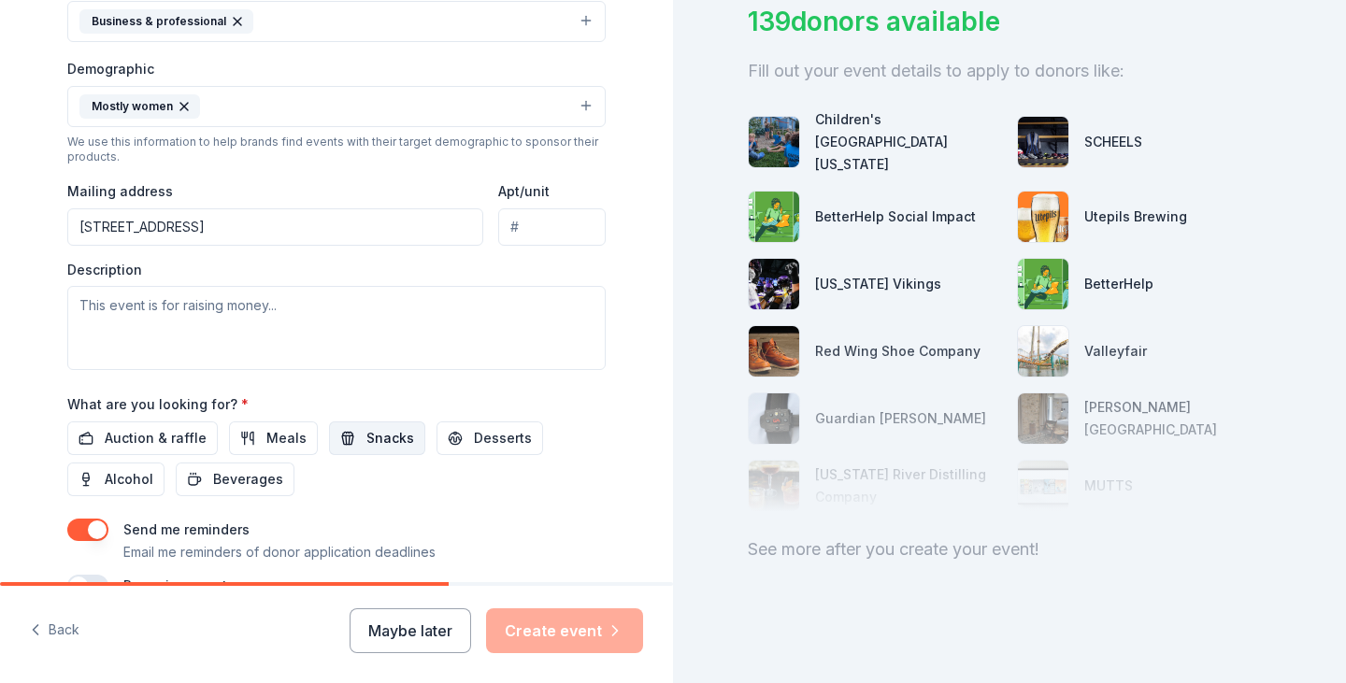
drag, startPoint x: 348, startPoint y: 427, endPoint x: 464, endPoint y: 496, distance: 134.5
click at [349, 427] on button "Snacks" at bounding box center [377, 439] width 96 height 34
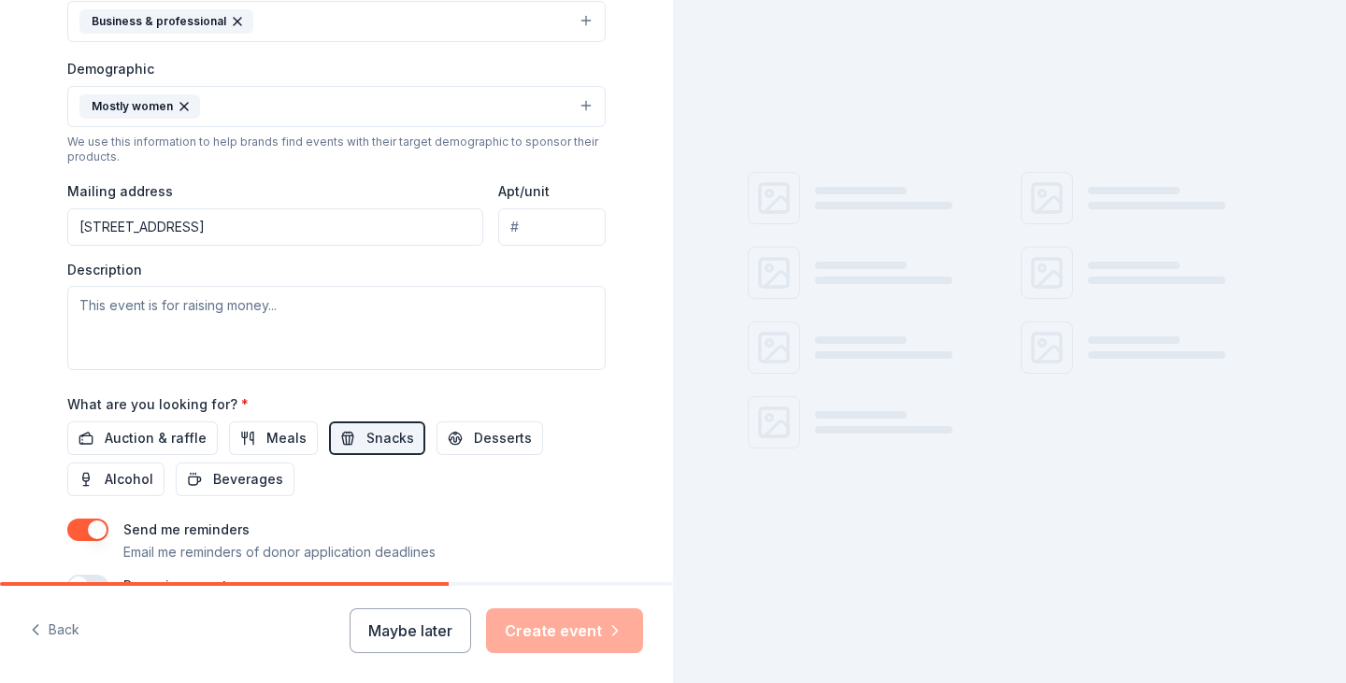
scroll to position [0, 0]
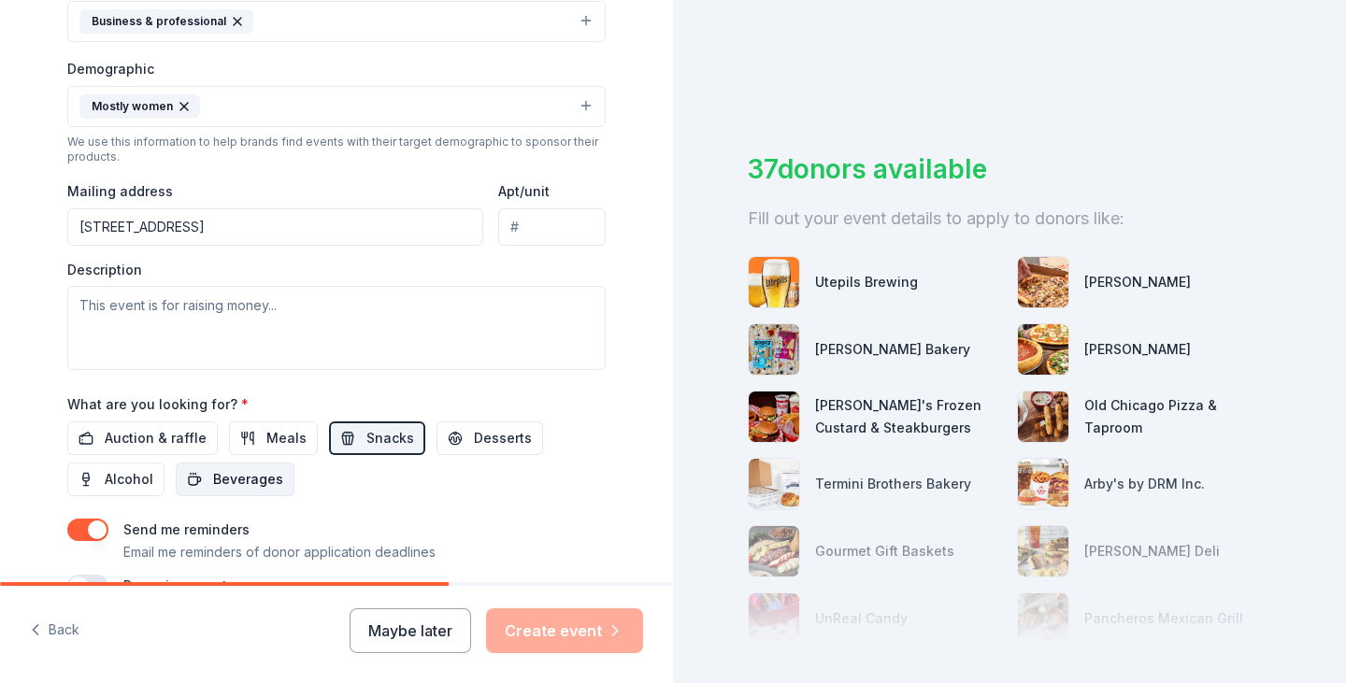
click at [235, 486] on span "Beverages" at bounding box center [248, 479] width 70 height 22
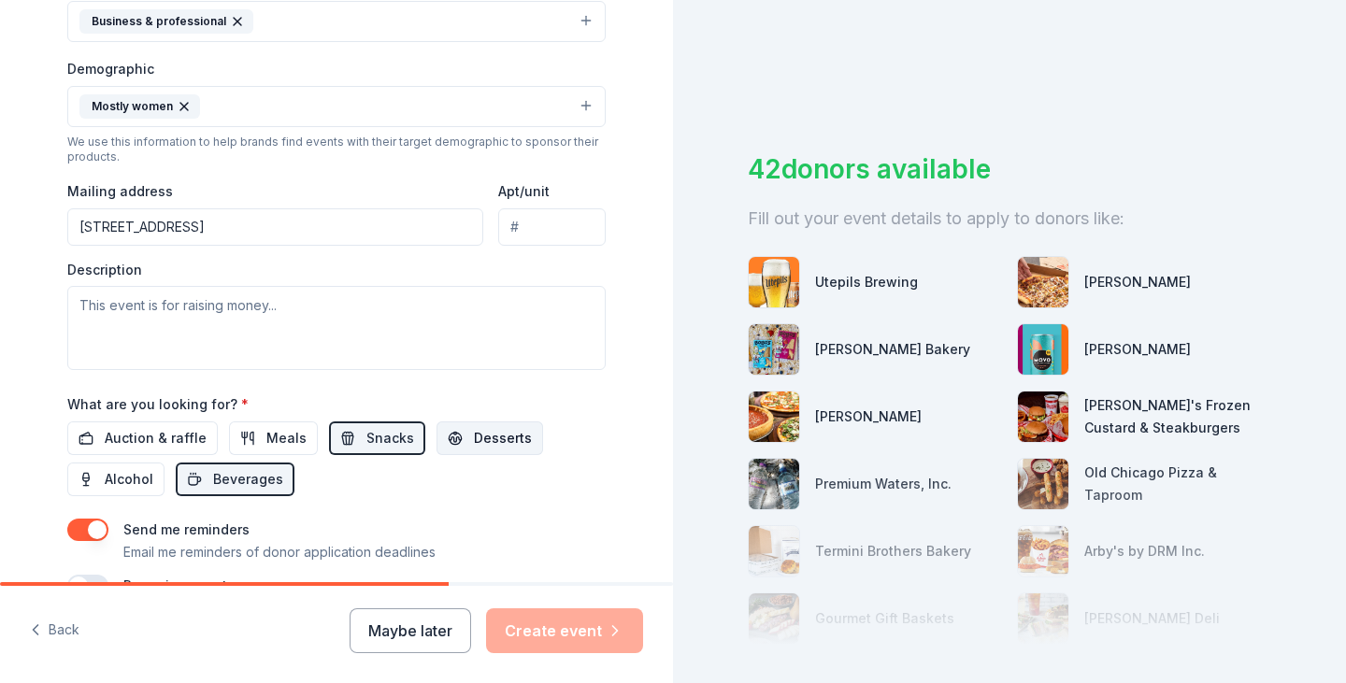
click at [479, 440] on span "Desserts" at bounding box center [503, 438] width 58 height 22
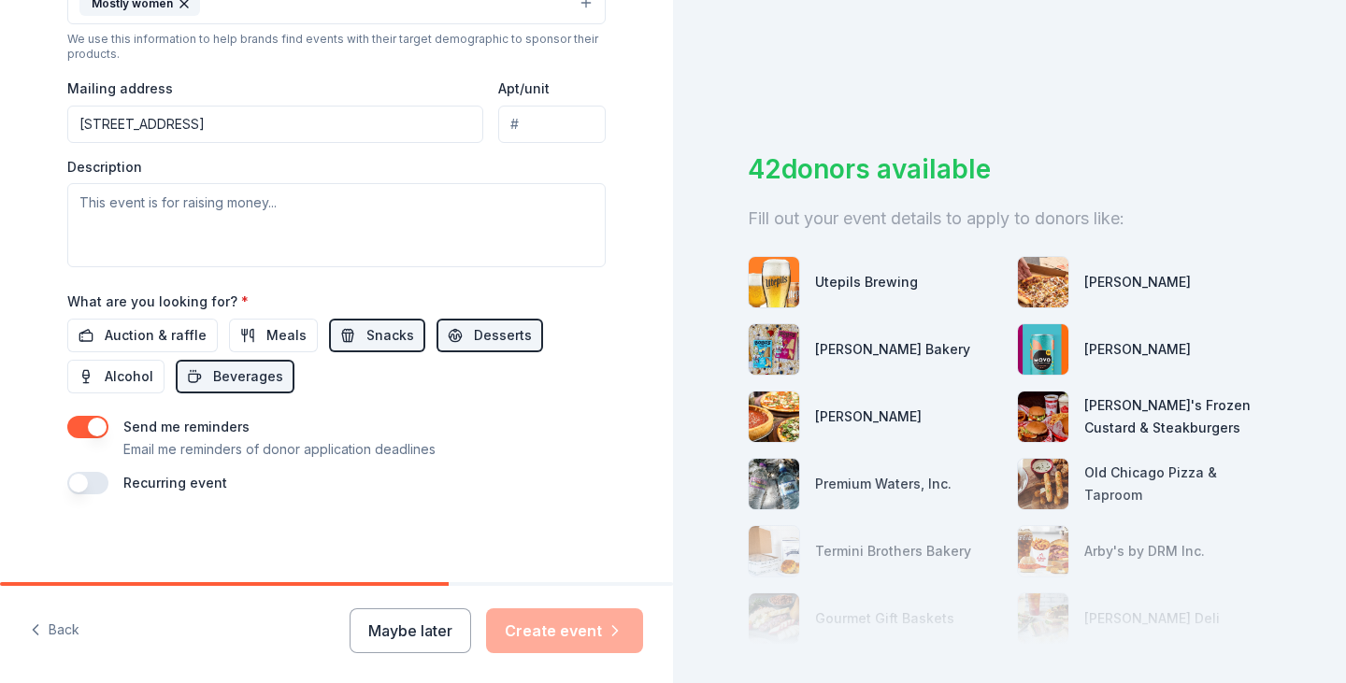
scroll to position [666, 0]
click at [250, 175] on div "Description" at bounding box center [336, 211] width 539 height 110
drag, startPoint x: 232, startPoint y: 206, endPoint x: 237, endPoint y: 197, distance: 10.1
click at [233, 203] on textarea at bounding box center [336, 223] width 539 height 84
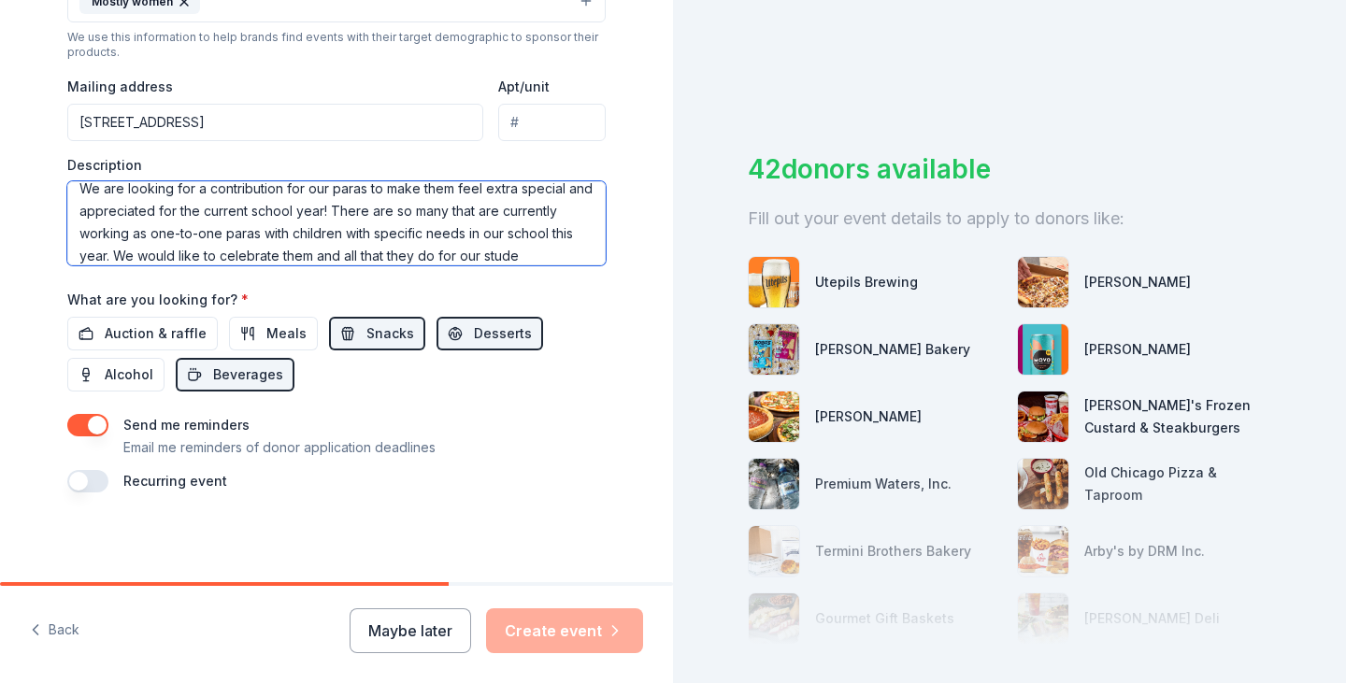
scroll to position [35, 0]
type textarea "We are looking for a contribution for our paras to make them feel extra special…"
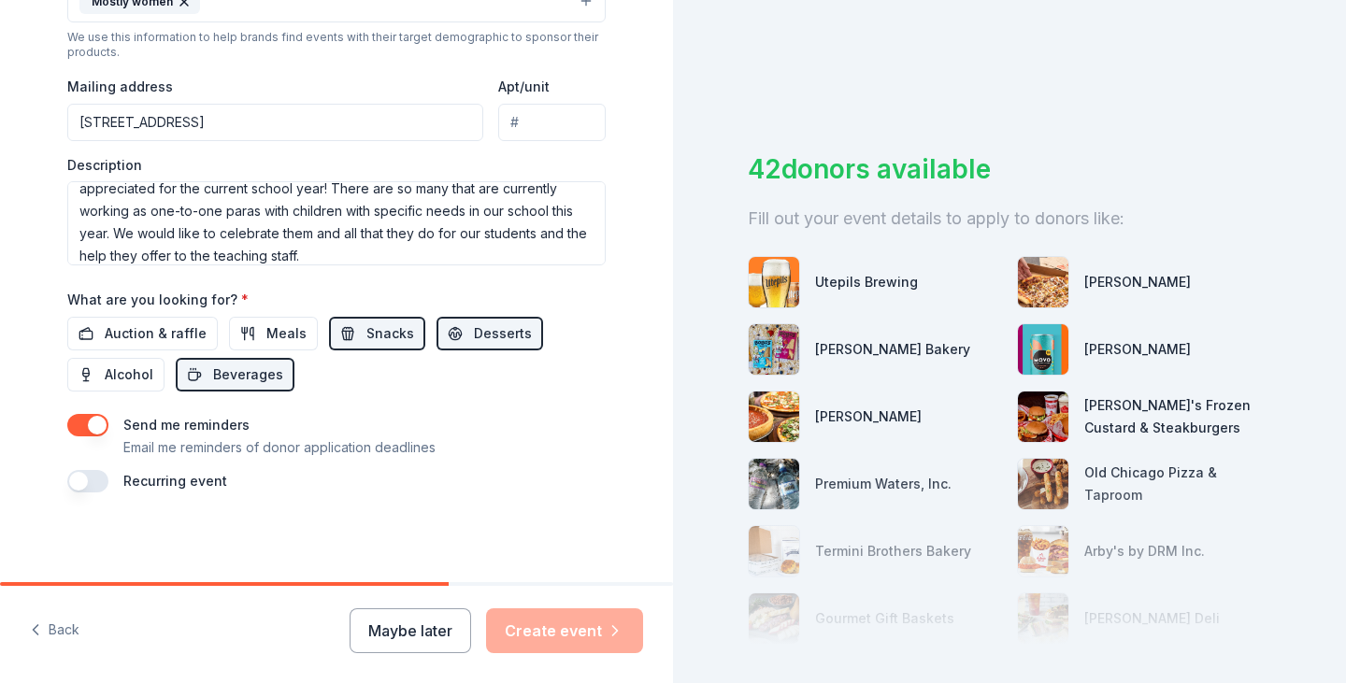
click at [456, 431] on div "Send me reminders Email me reminders of donor application deadlines" at bounding box center [336, 436] width 539 height 45
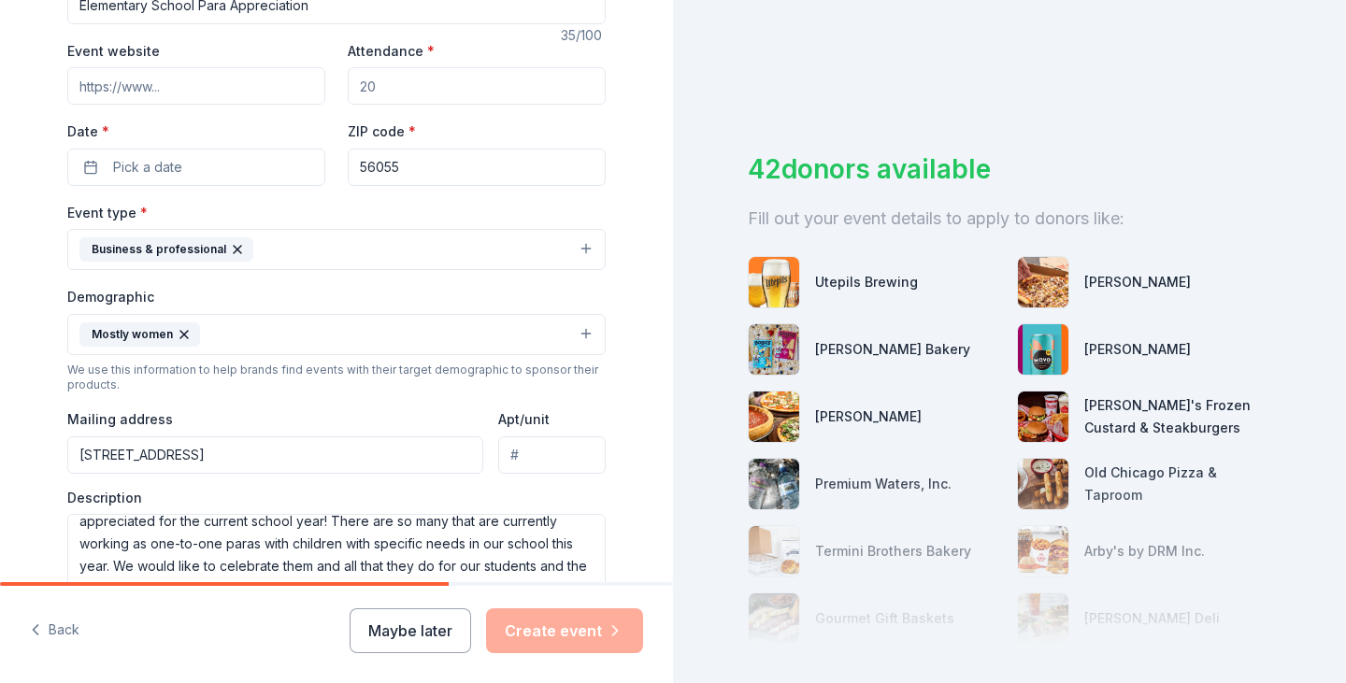
scroll to position [292, 0]
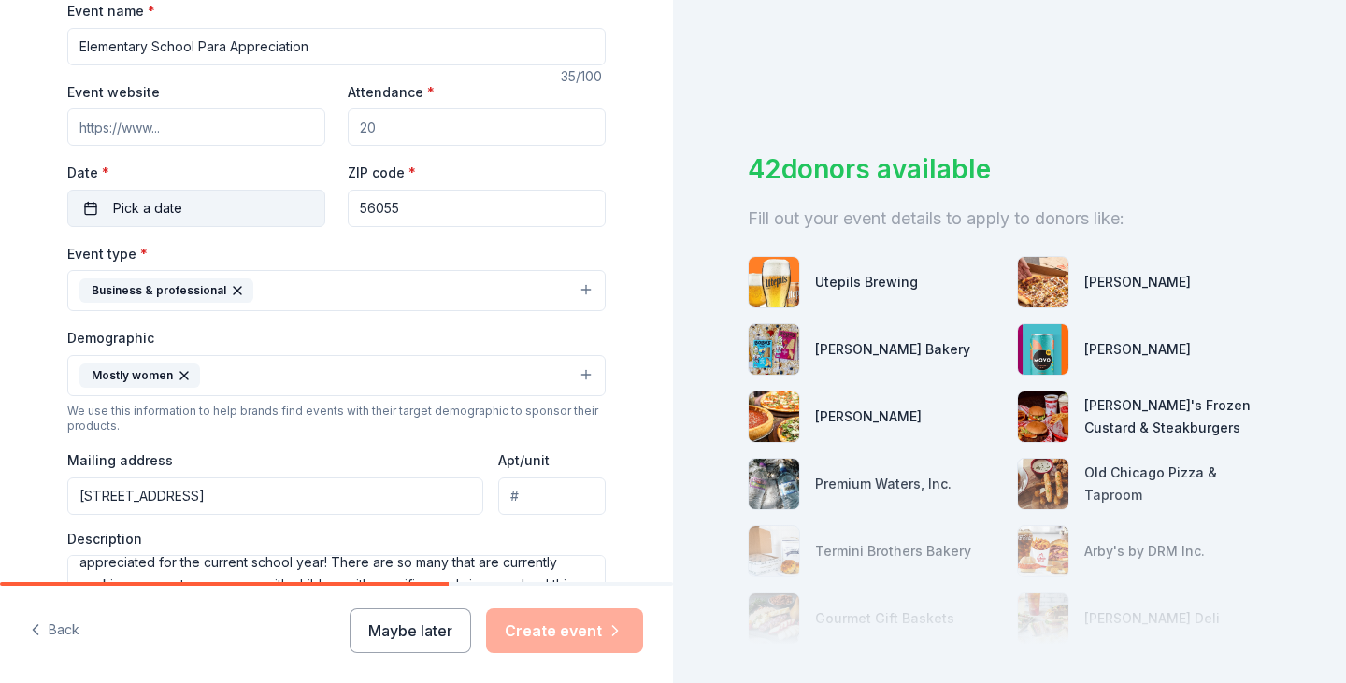
click at [229, 209] on button "Pick a date" at bounding box center [196, 208] width 258 height 37
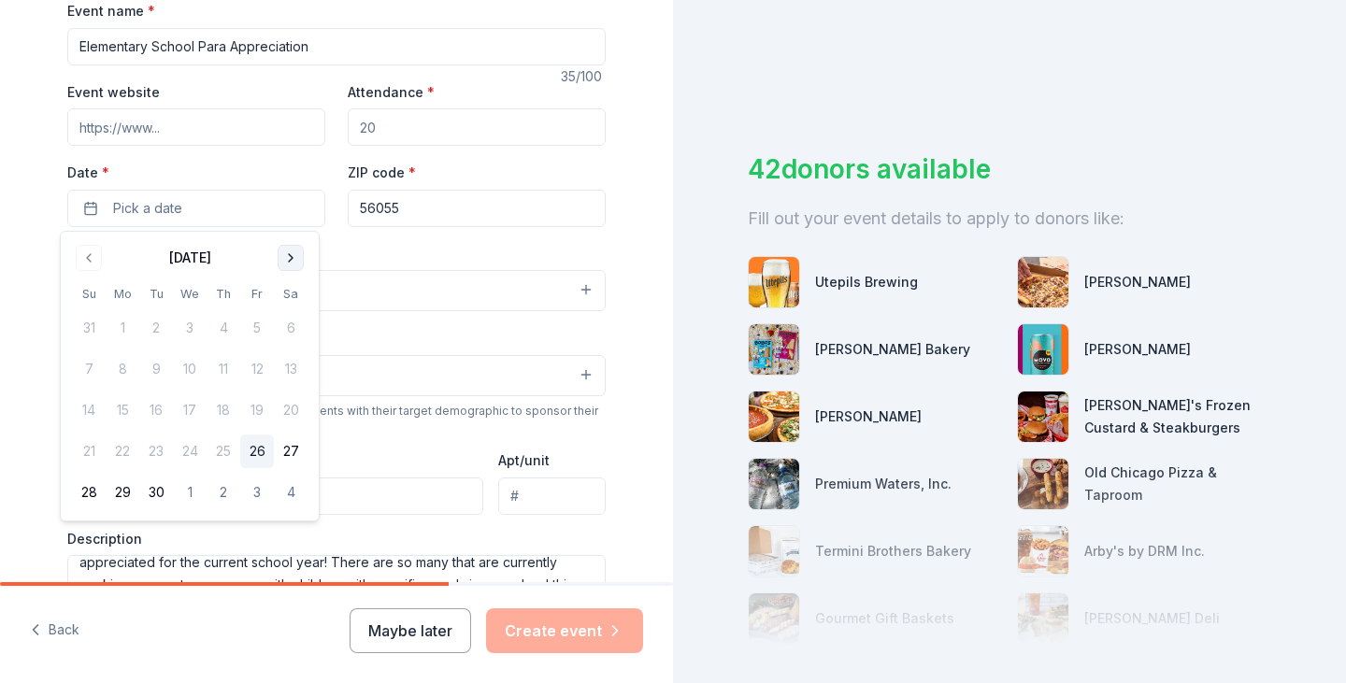
click at [289, 254] on button "Go to next month" at bounding box center [291, 258] width 26 height 26
click at [289, 252] on button "Go to next month" at bounding box center [291, 258] width 26 height 26
click at [128, 488] on button "26" at bounding box center [123, 493] width 34 height 34
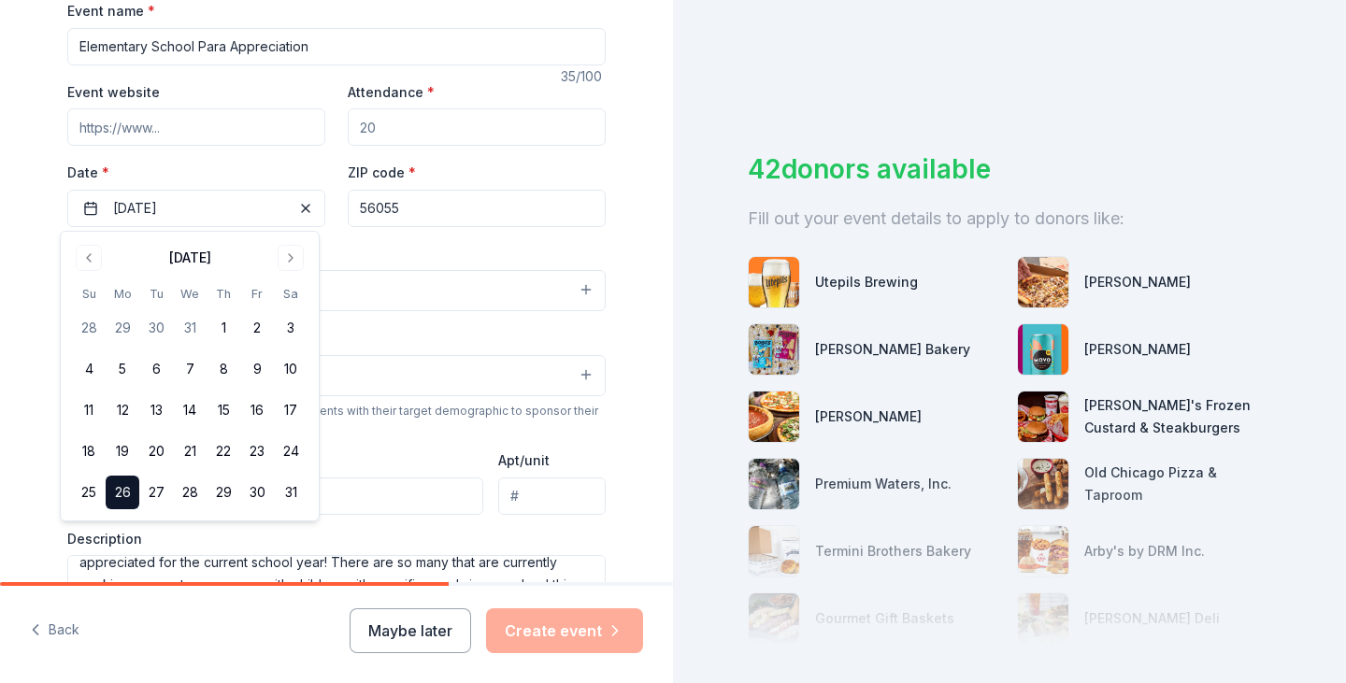
click at [445, 251] on div "Event type * Business & professional" at bounding box center [336, 277] width 539 height 70
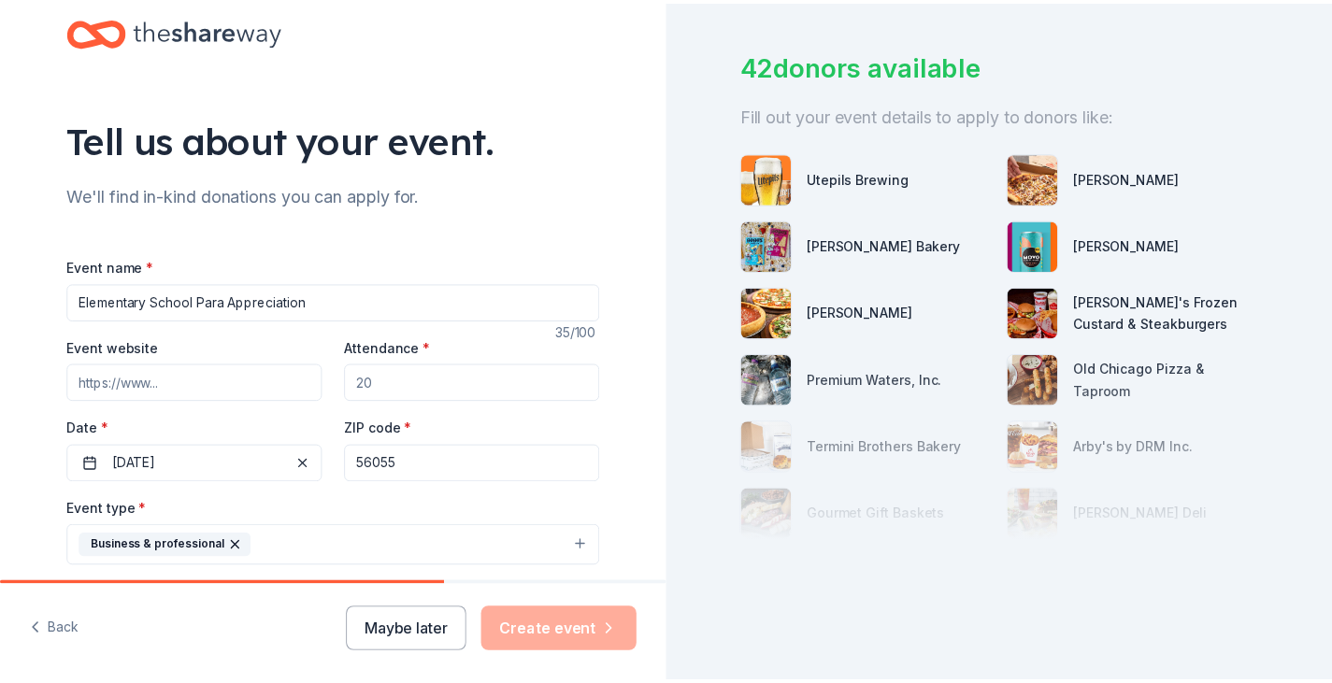
scroll to position [11, 0]
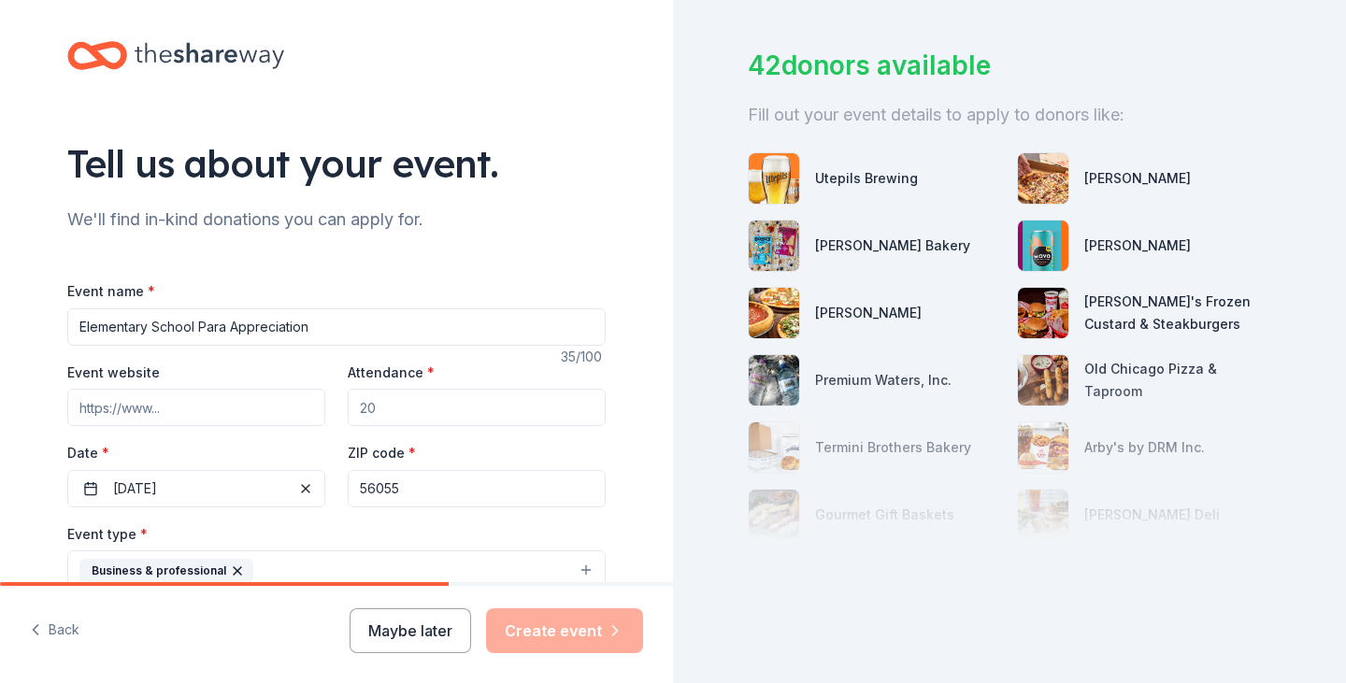
click at [467, 398] on input "Attendance *" at bounding box center [477, 407] width 258 height 37
drag, startPoint x: 423, startPoint y: 398, endPoint x: 331, endPoint y: 404, distance: 91.8
click at [331, 404] on div "Event website Attendance * Date * [DATE] ZIP code * 56055" at bounding box center [336, 434] width 539 height 147
type input "40"
click at [598, 623] on button "Create event" at bounding box center [564, 631] width 157 height 45
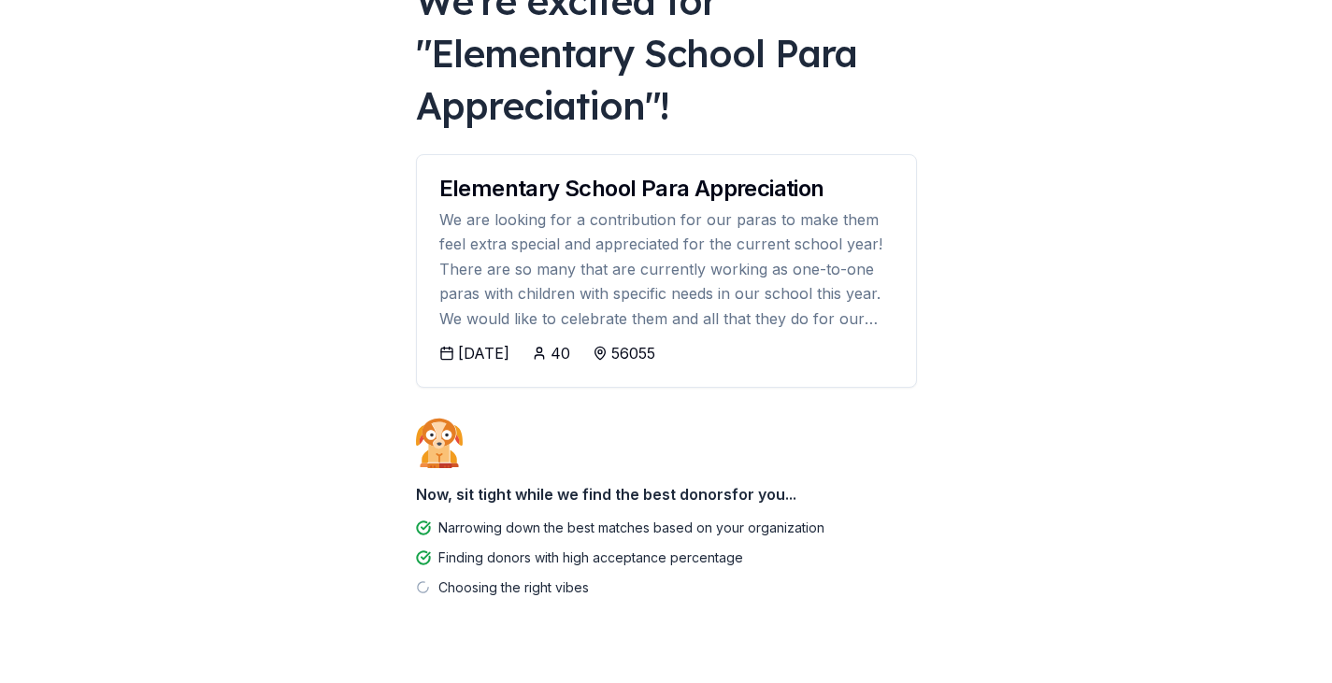
scroll to position [183, 0]
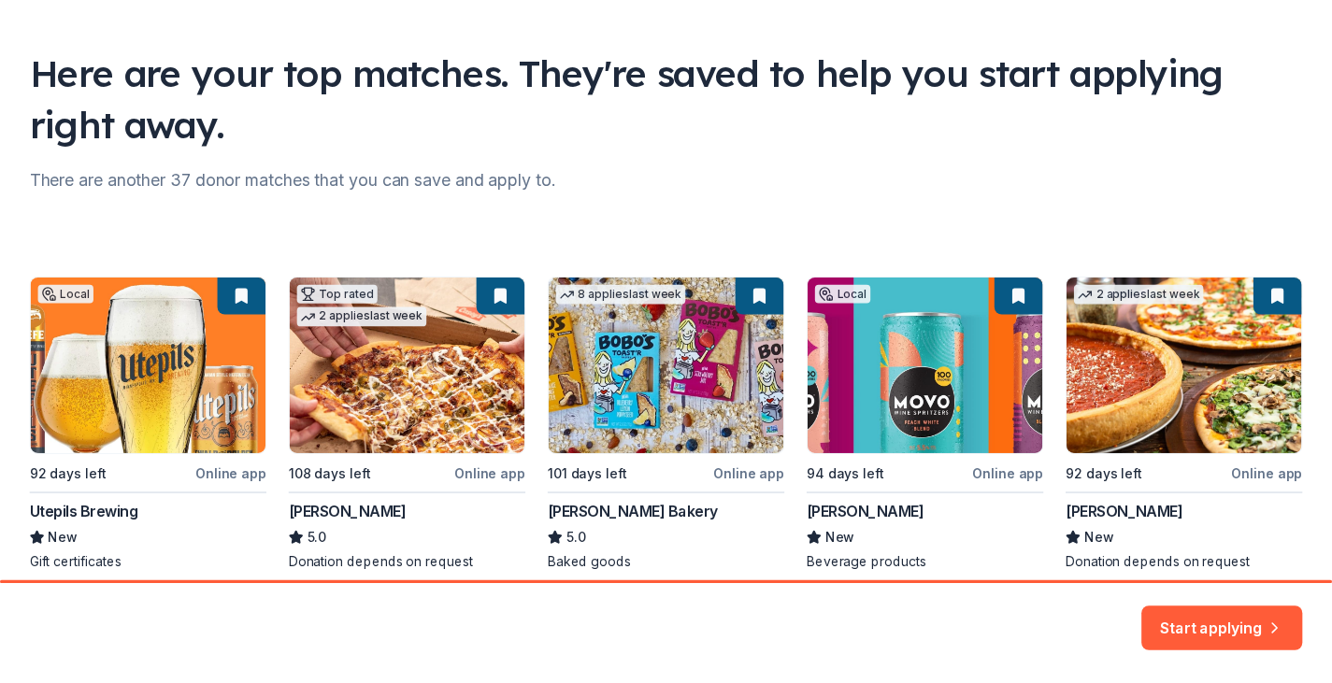
scroll to position [185, 0]
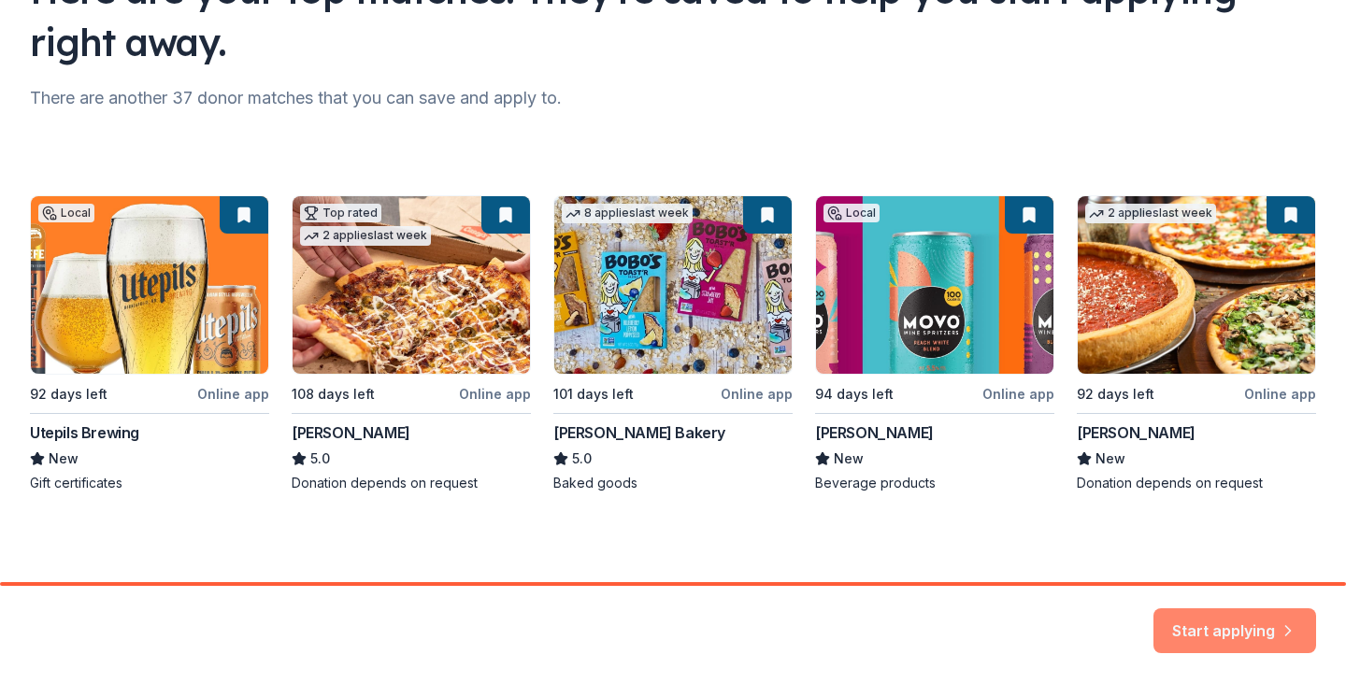
click at [1223, 607] on button "Start applying" at bounding box center [1235, 619] width 163 height 45
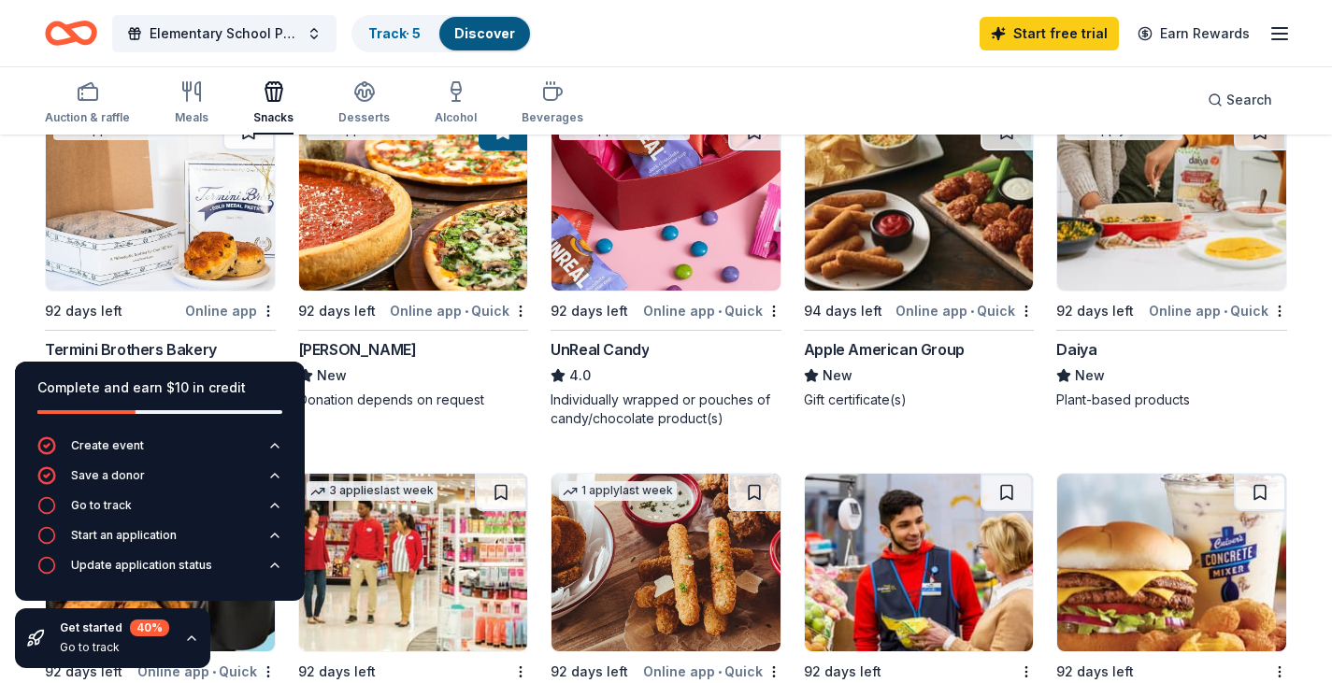
scroll to position [1029, 0]
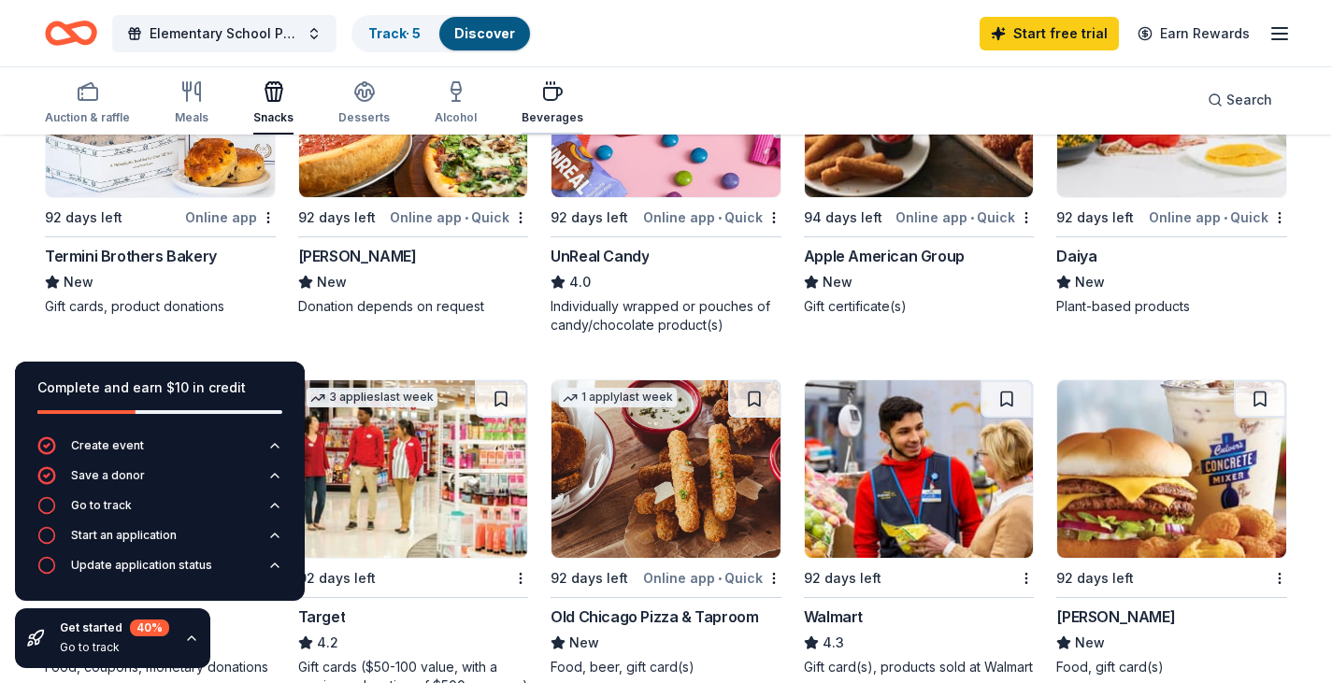
click at [543, 110] on div "Beverages" at bounding box center [553, 117] width 62 height 15
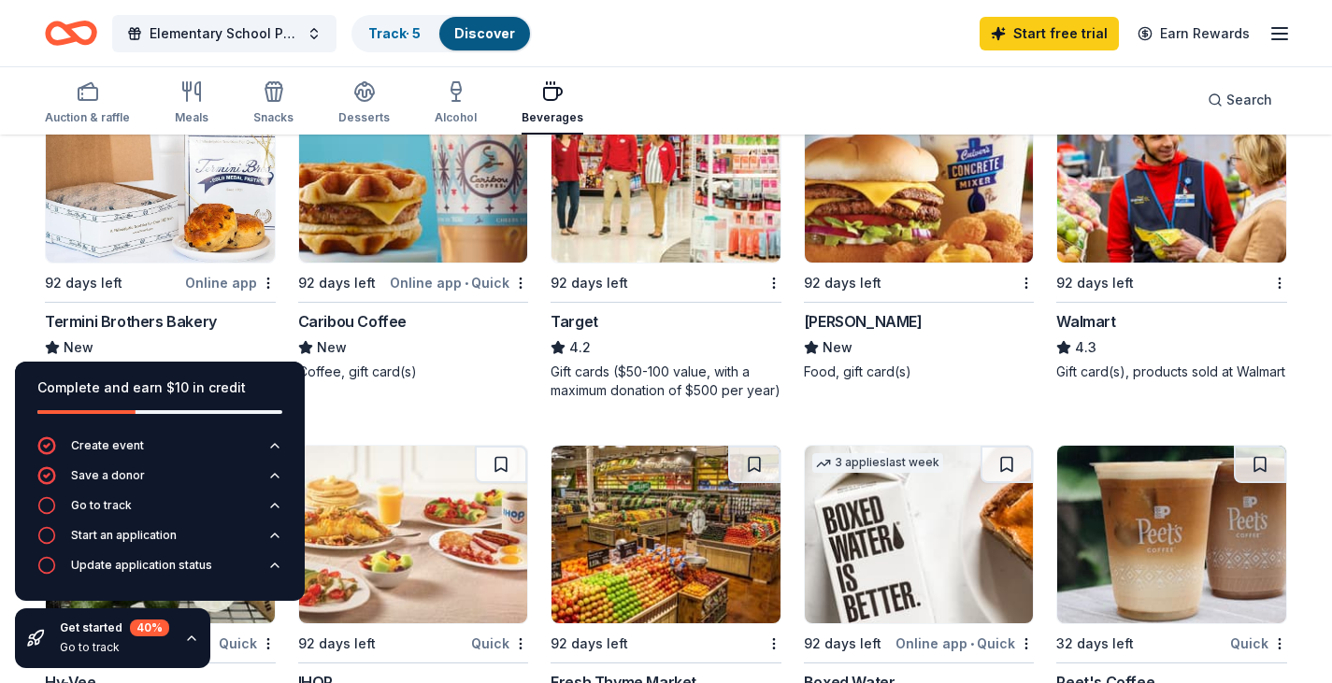
scroll to position [561, 0]
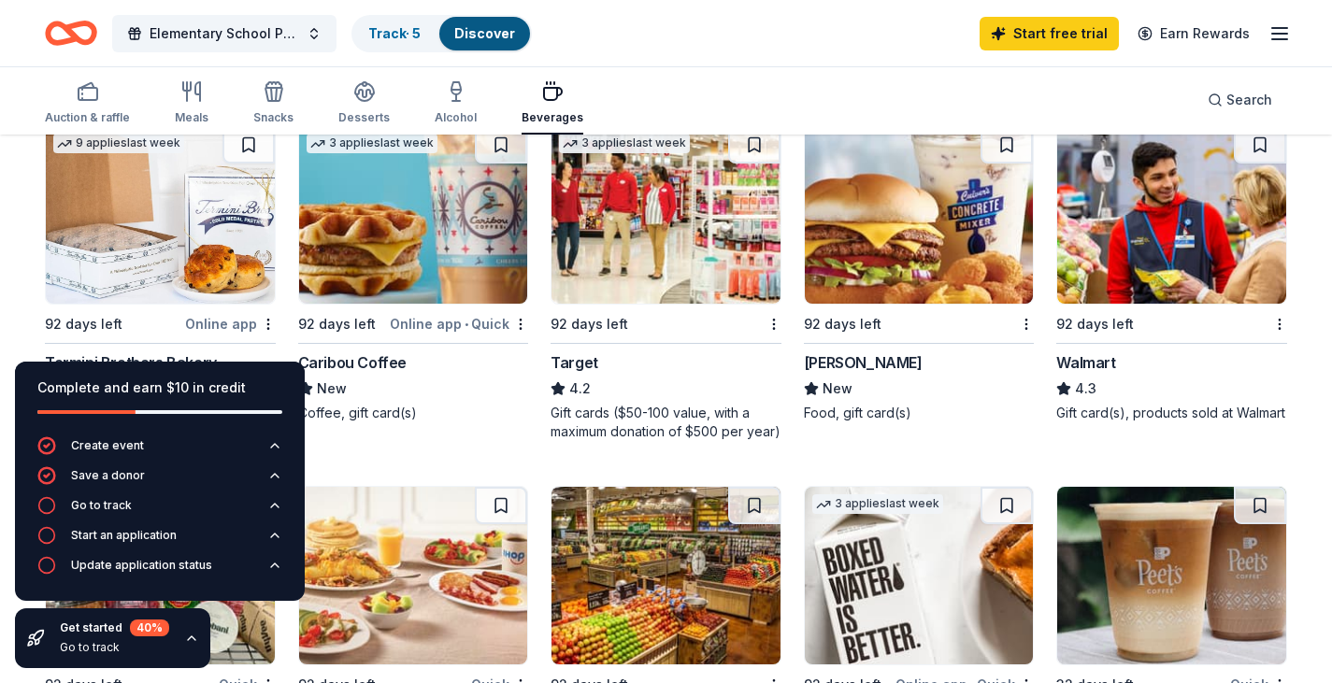
drag, startPoint x: 273, startPoint y: 91, endPoint x: 309, endPoint y: 100, distance: 37.6
click at [276, 91] on icon "button" at bounding box center [276, 94] width 1 height 13
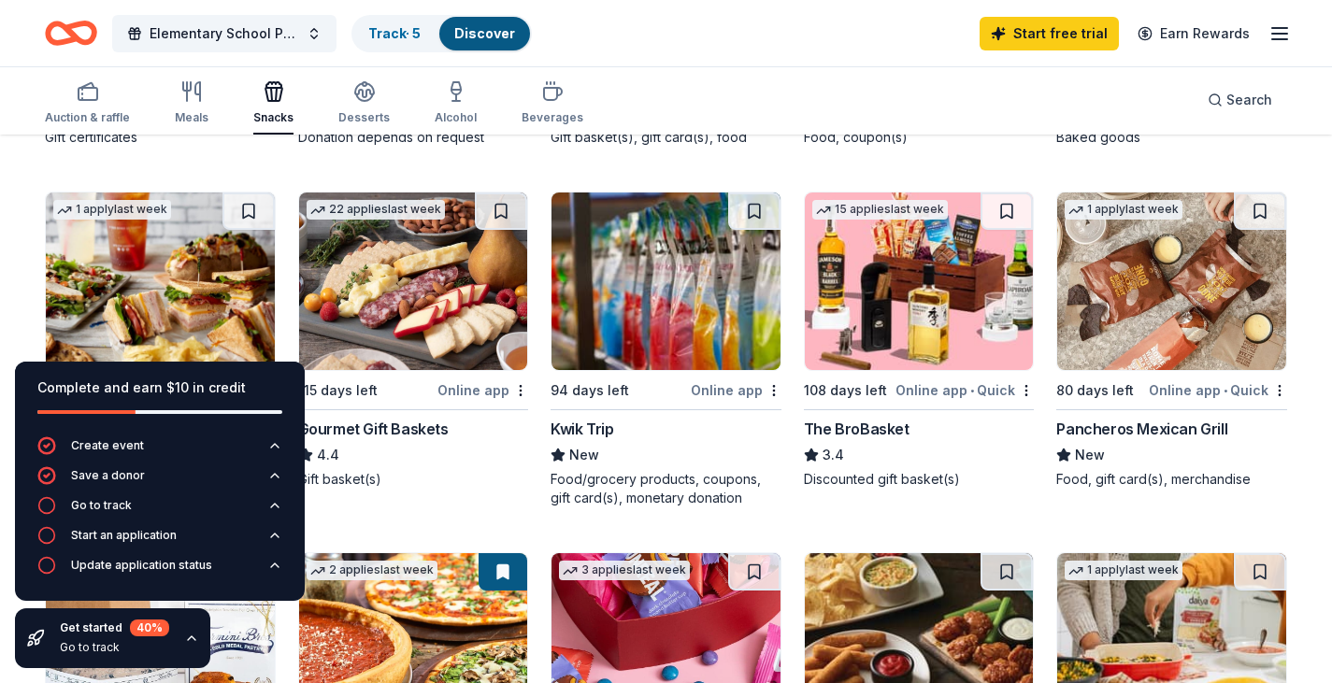
scroll to position [468, 0]
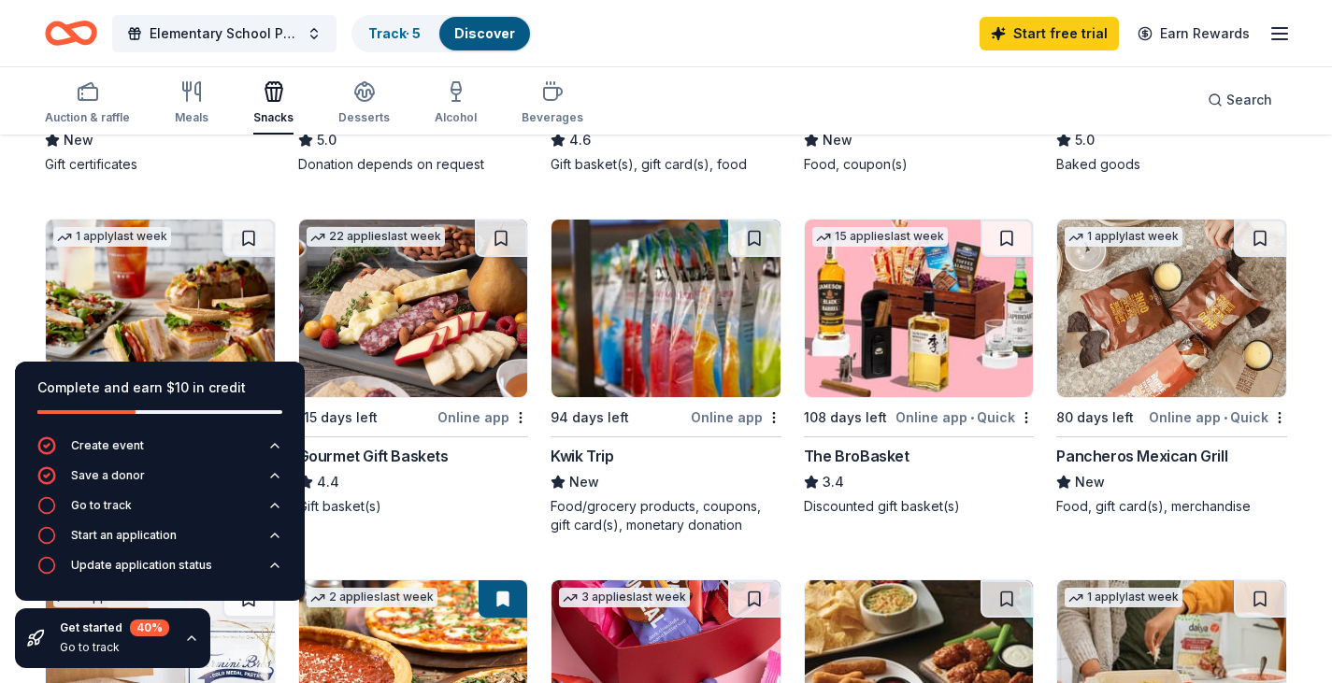
click at [585, 453] on div "Kwik Trip" at bounding box center [582, 456] width 63 height 22
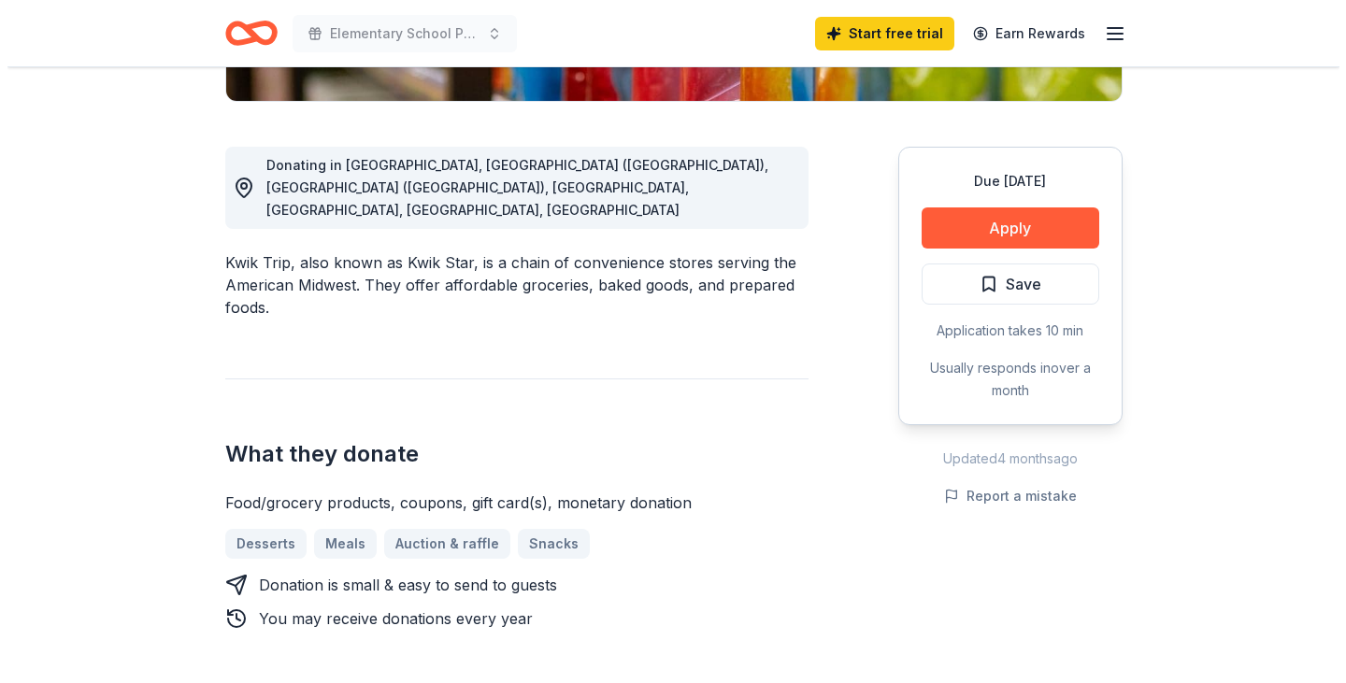
scroll to position [468, 0]
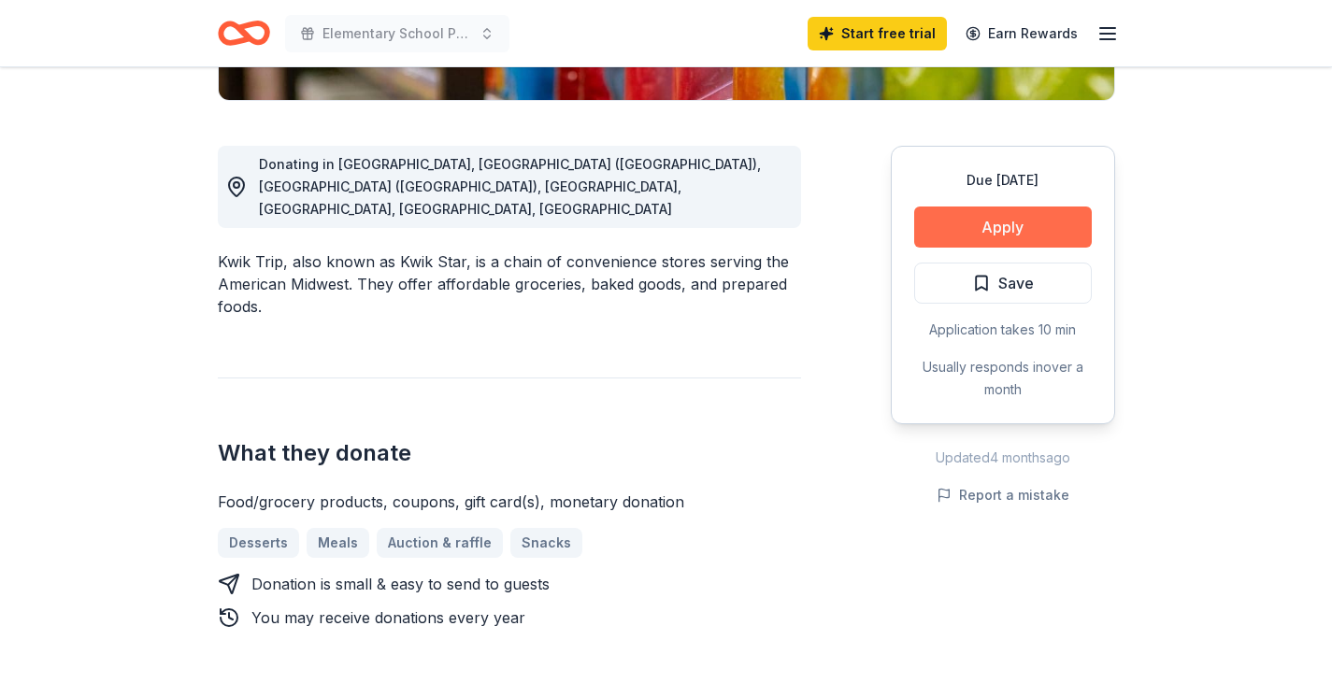
click at [1031, 226] on button "Apply" at bounding box center [1003, 227] width 178 height 41
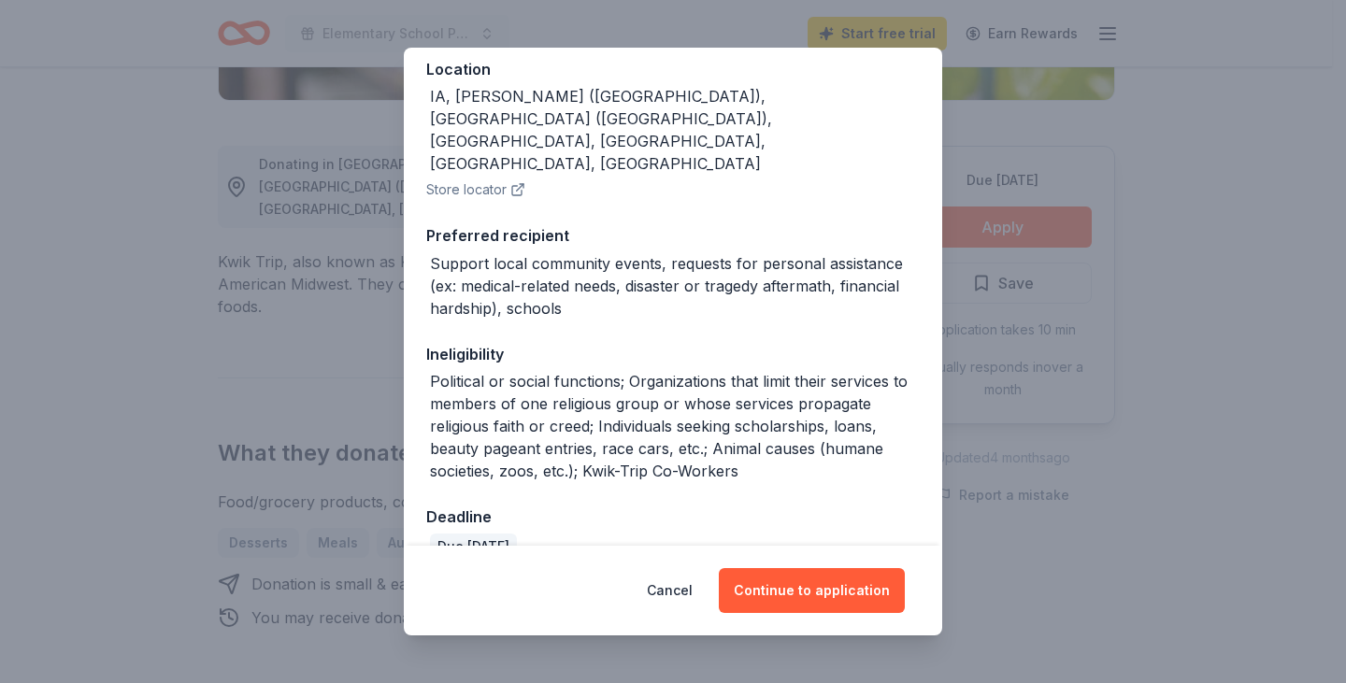
scroll to position [258, 0]
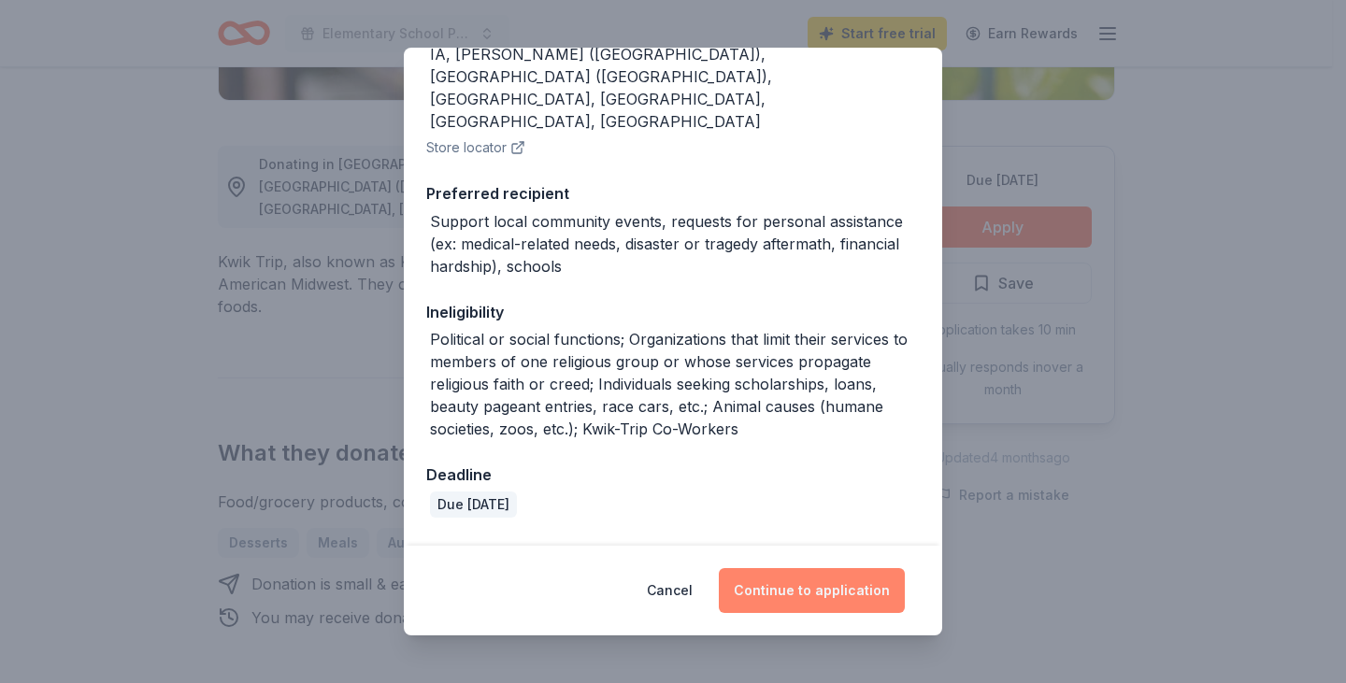
click at [824, 595] on button "Continue to application" at bounding box center [812, 590] width 186 height 45
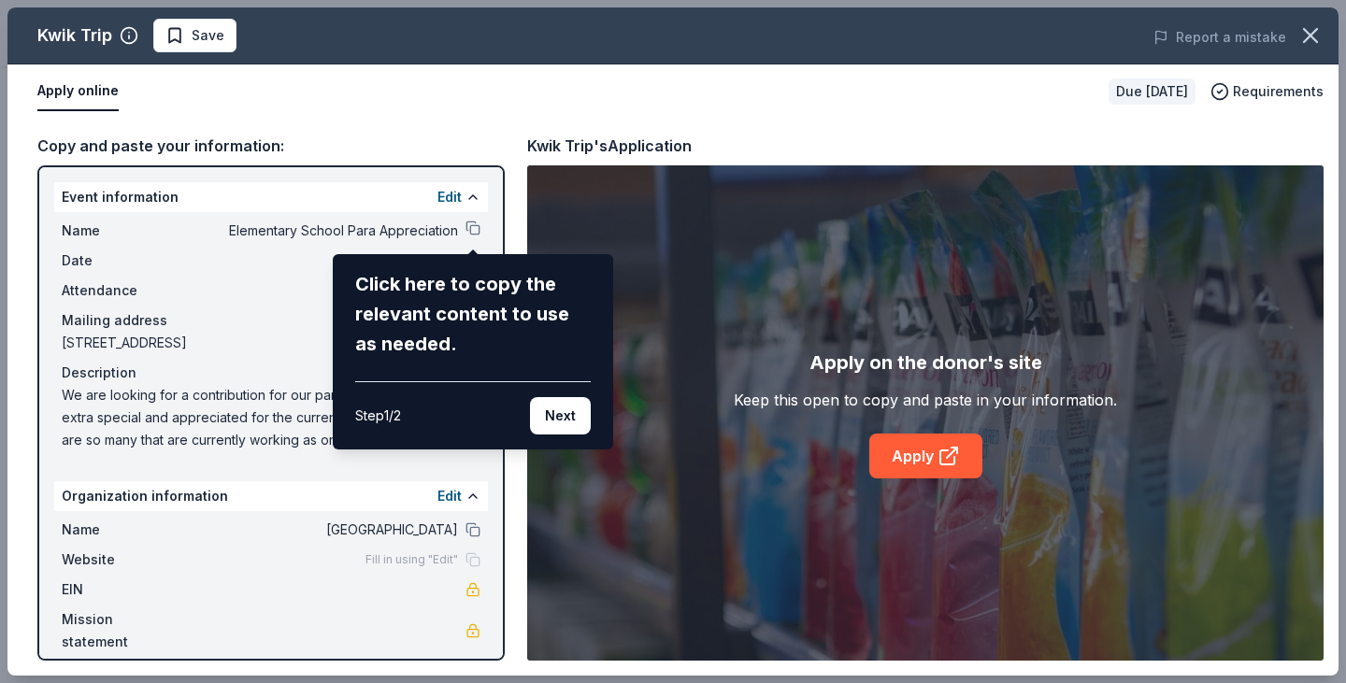
click at [471, 228] on div "Kwik Trip Save Report a mistake Apply online Due in 94 days Requirements Copy a…" at bounding box center [672, 341] width 1331 height 669
click at [559, 420] on button "Next" at bounding box center [560, 415] width 61 height 37
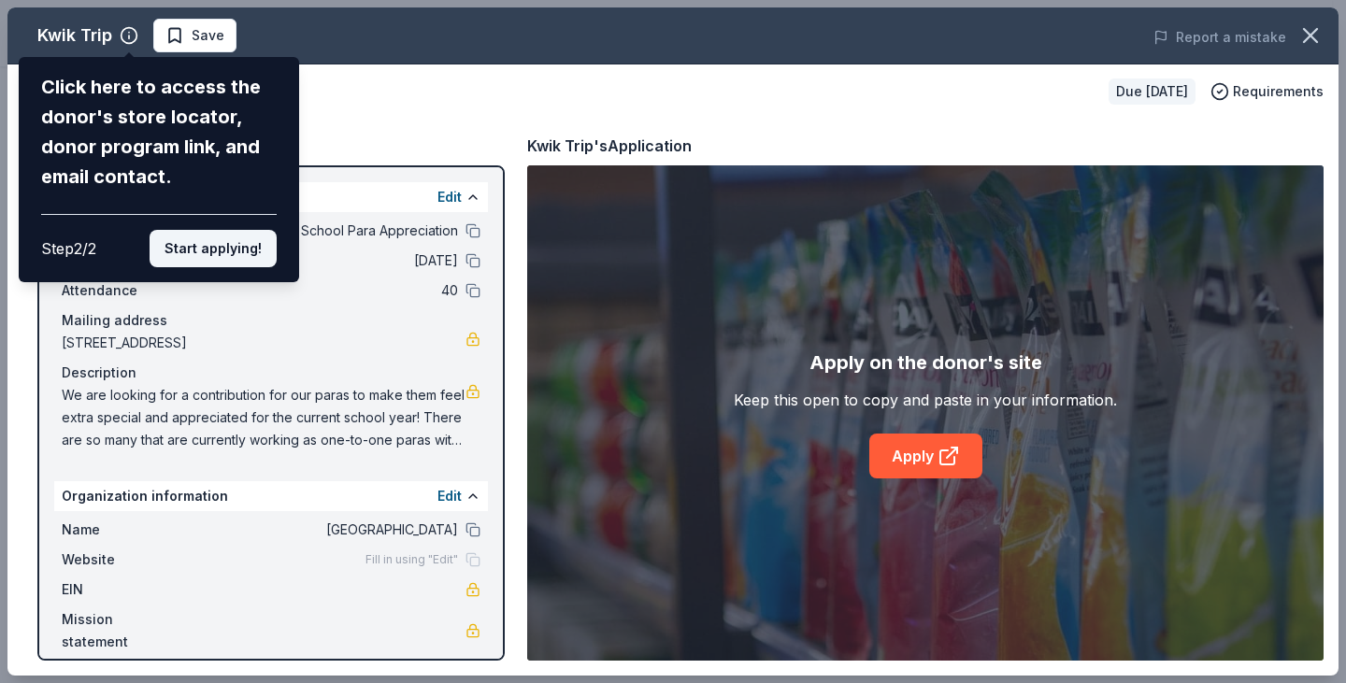
click at [213, 237] on button "Start applying!" at bounding box center [213, 248] width 127 height 37
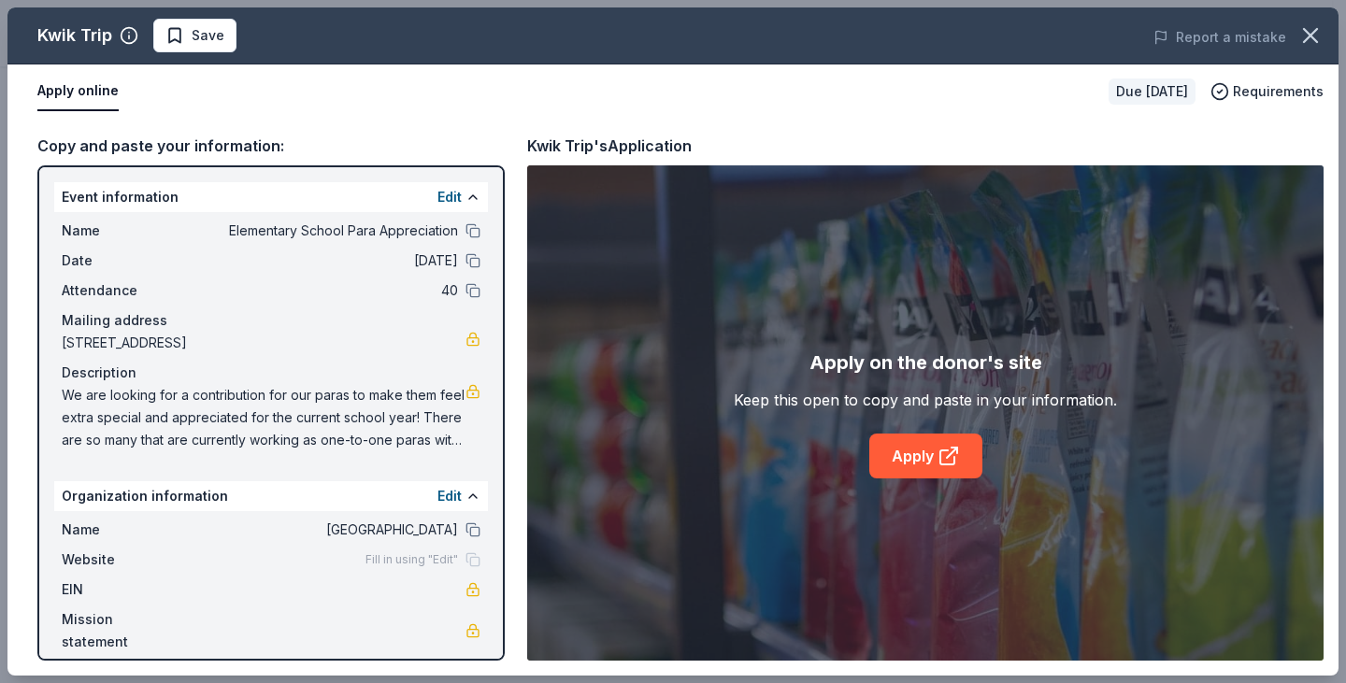
click at [926, 450] on div "Kwik Trip Save Report a mistake Apply online Due in 94 days Requirements Copy a…" at bounding box center [672, 341] width 1331 height 669
click at [476, 229] on div "Kwik Trip Save Report a mistake Apply online Due in 94 days Requirements Copy a…" at bounding box center [672, 341] width 1331 height 669
click at [476, 265] on div "Kwik Trip Save Report a mistake Apply online Due in 94 days Requirements Copy a…" at bounding box center [672, 341] width 1331 height 669
click at [380, 100] on div "Apply online" at bounding box center [565, 91] width 1057 height 39
click at [471, 230] on button at bounding box center [473, 230] width 15 height 15
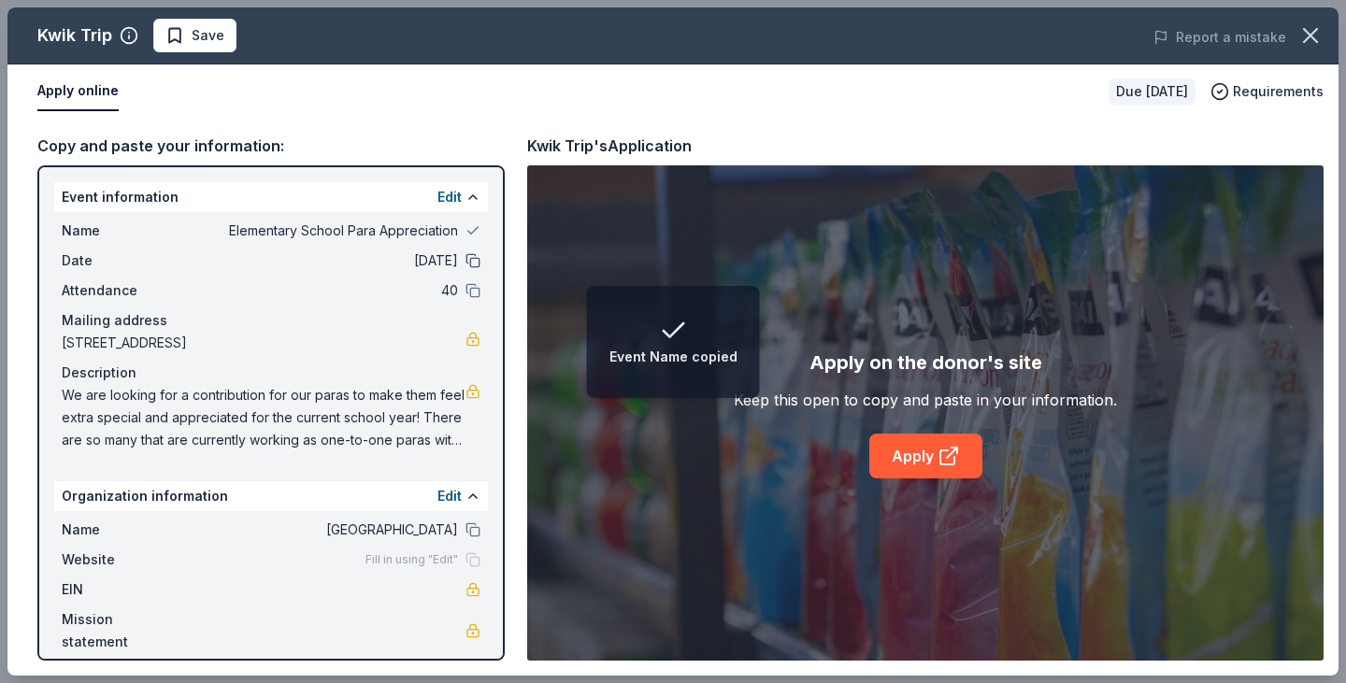
click at [471, 262] on button at bounding box center [473, 260] width 15 height 15
click at [473, 290] on button at bounding box center [473, 290] width 15 height 15
click at [471, 529] on button at bounding box center [473, 530] width 15 height 15
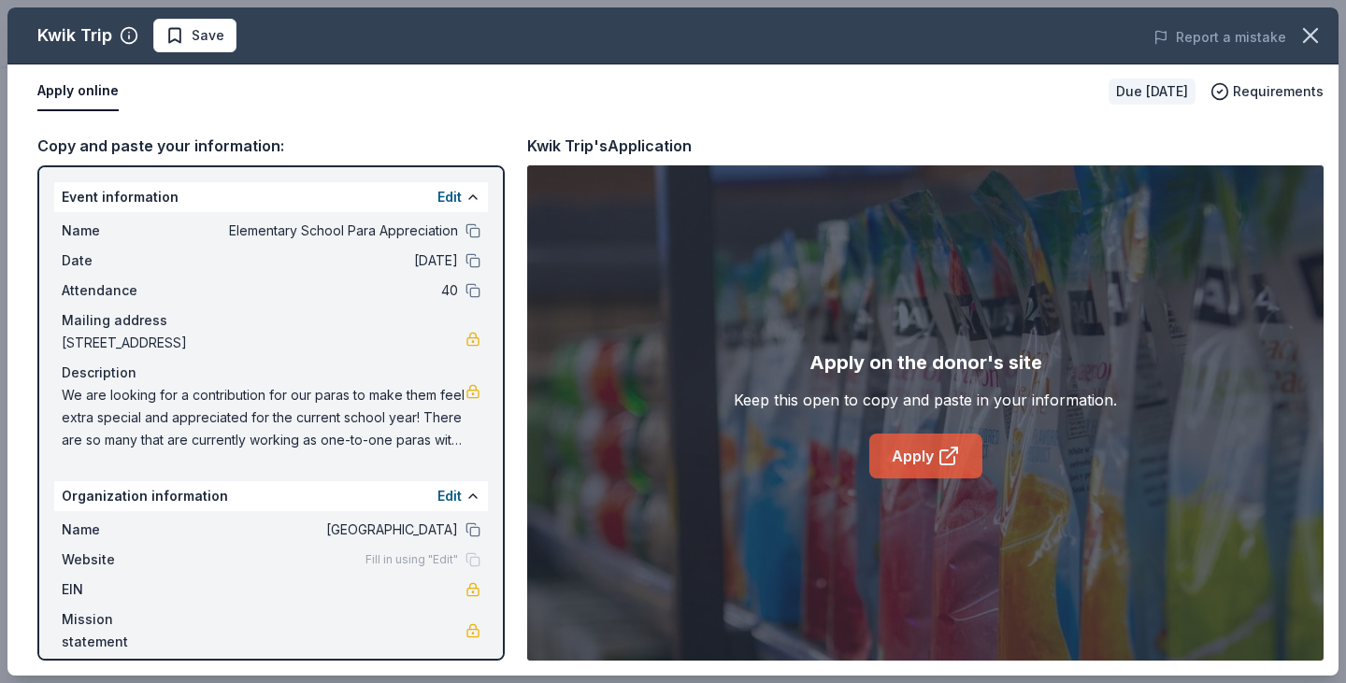
click at [935, 461] on link "Apply" at bounding box center [926, 456] width 113 height 45
